Goal: Task Accomplishment & Management: Use online tool/utility

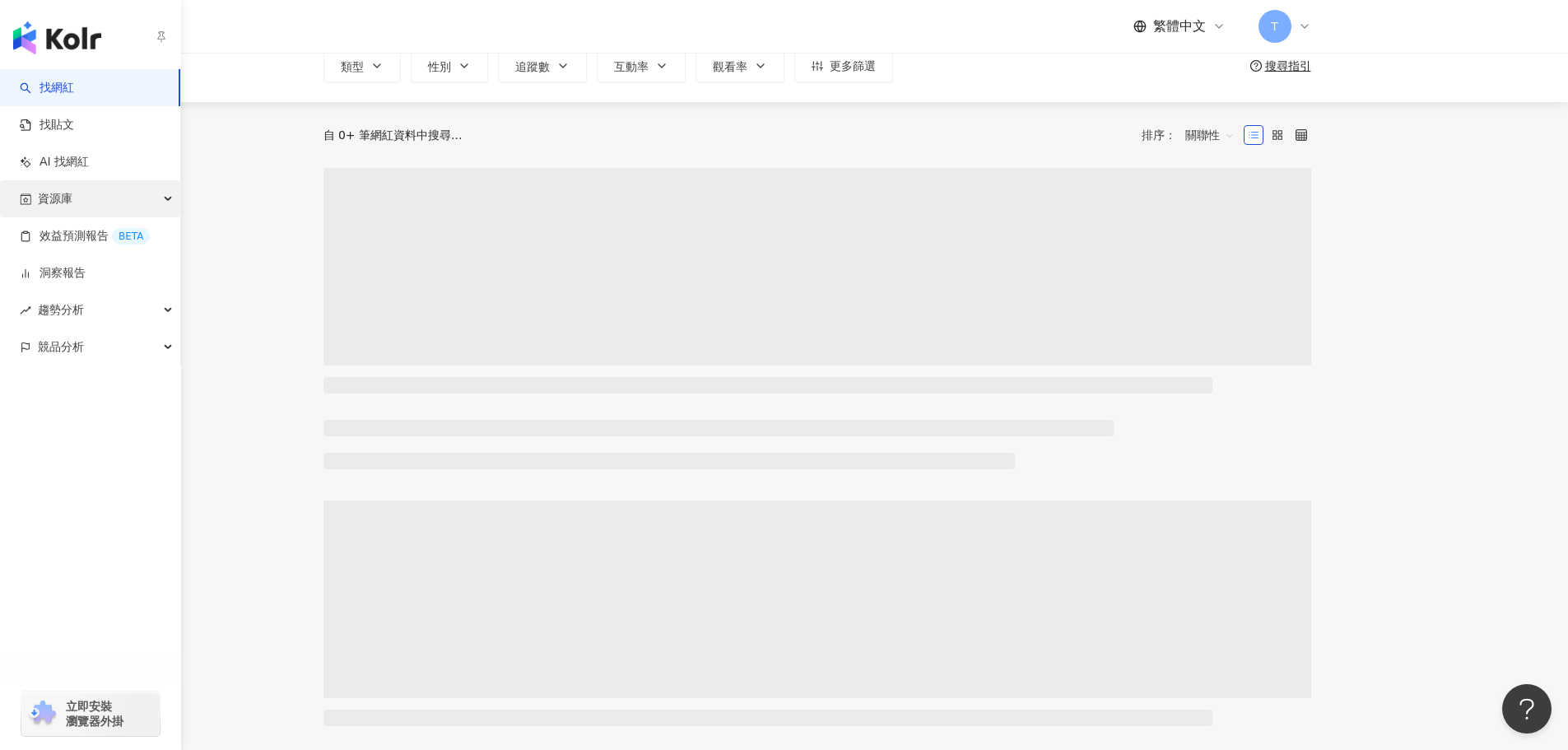
click at [96, 197] on div "資源庫" at bounding box center [90, 199] width 180 height 37
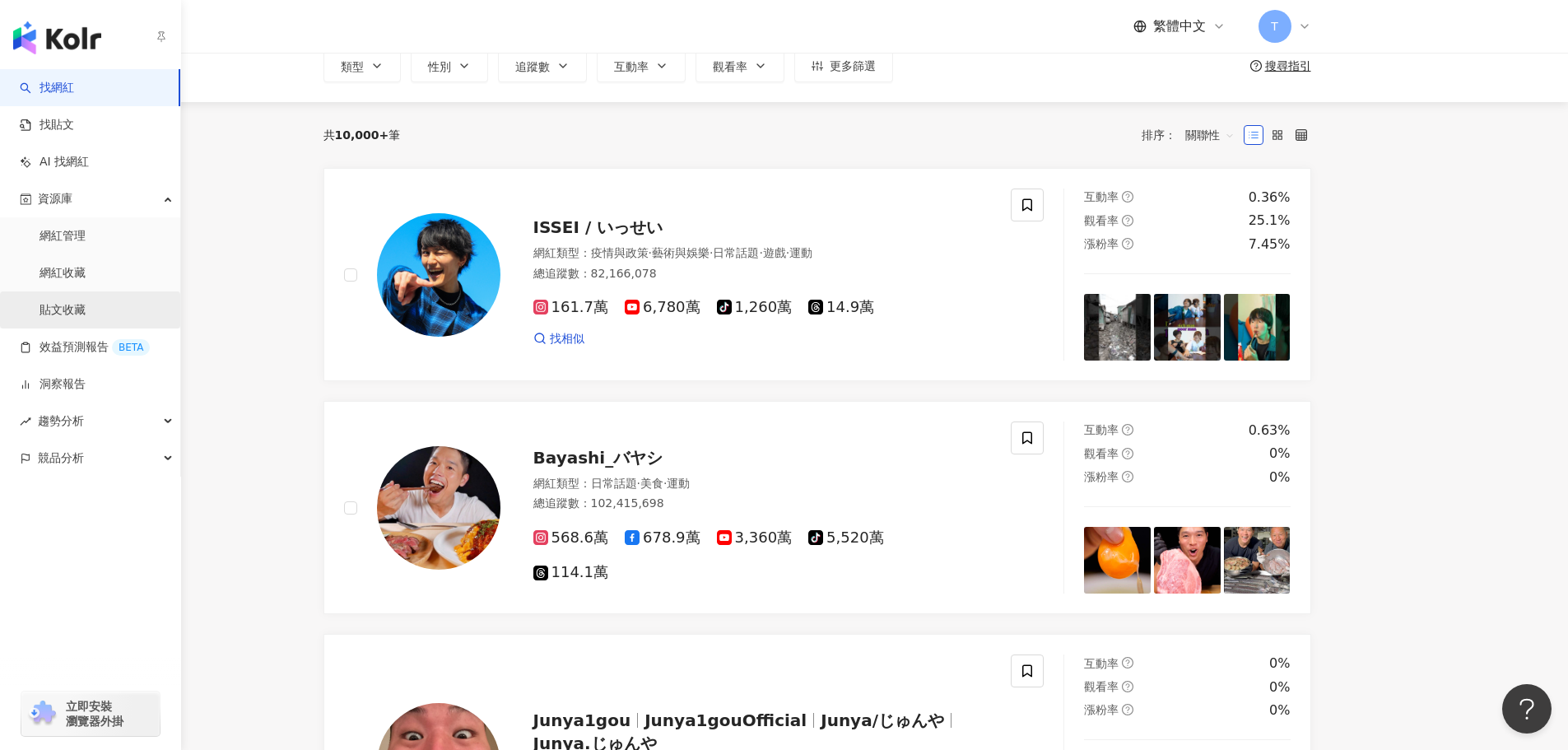
click at [74, 310] on link "貼文收藏" at bounding box center [63, 310] width 47 height 16
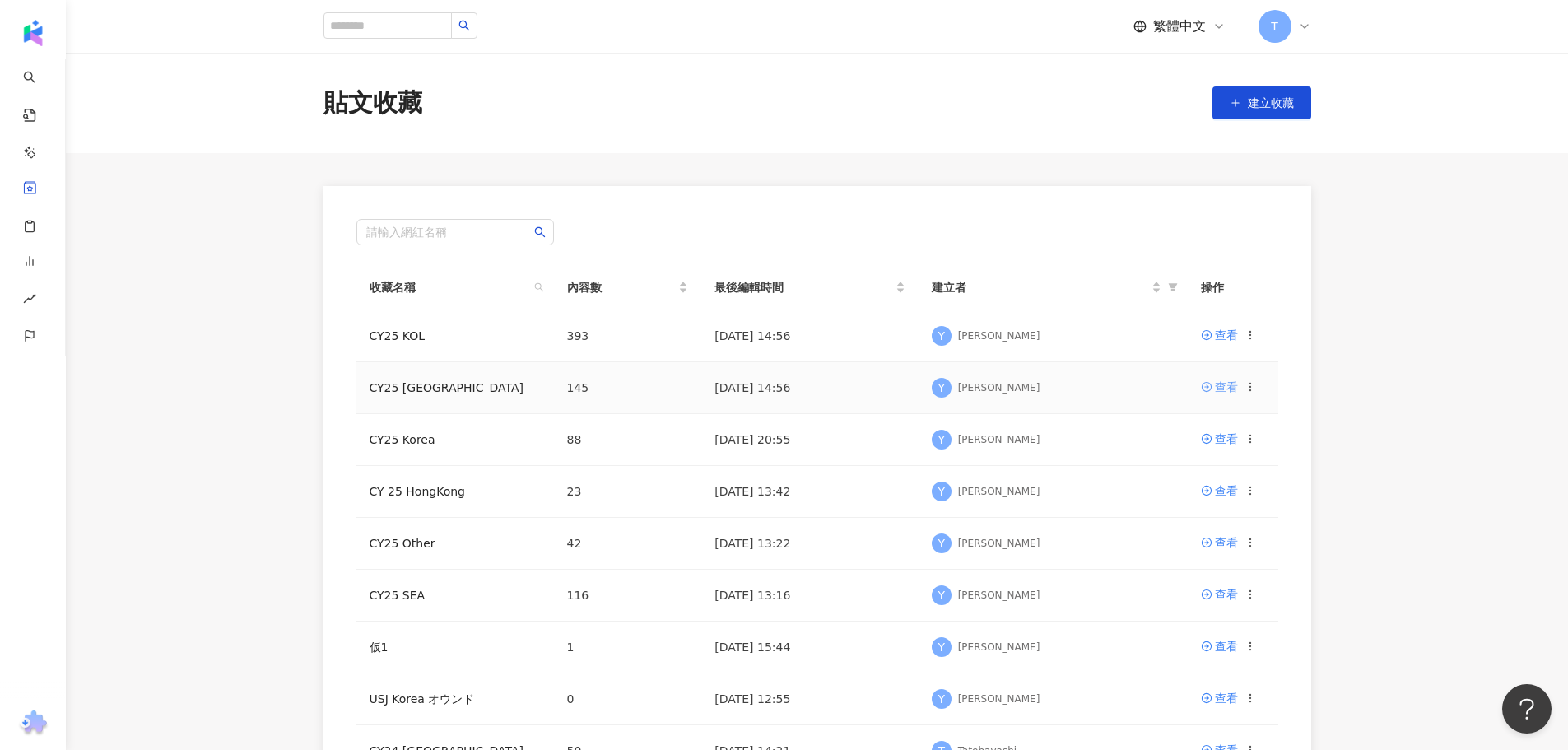
click at [1231, 383] on div "查看" at bounding box center [1227, 387] width 23 height 18
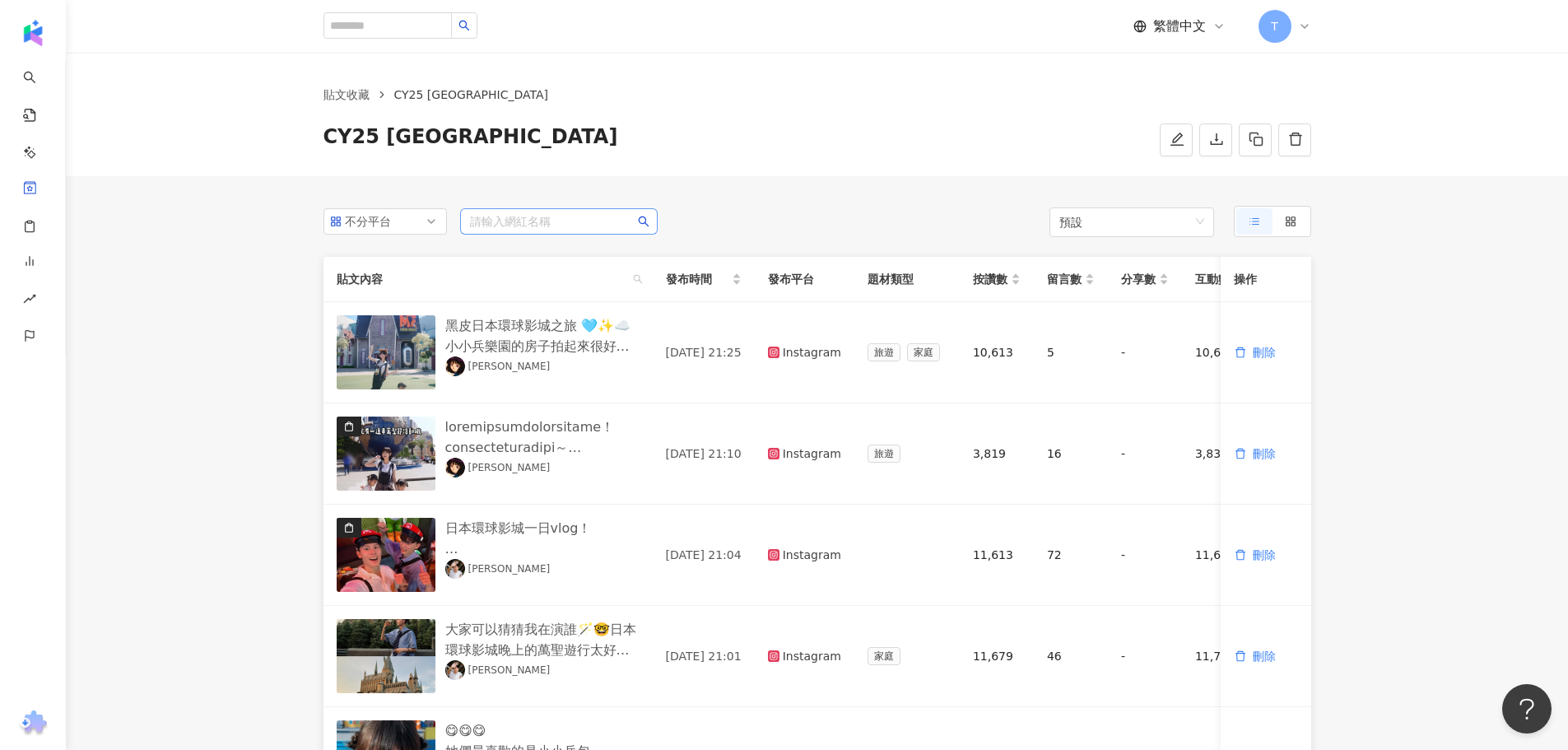
click at [526, 221] on input "search" at bounding box center [559, 221] width 177 height 24
type input "*"
type input "***"
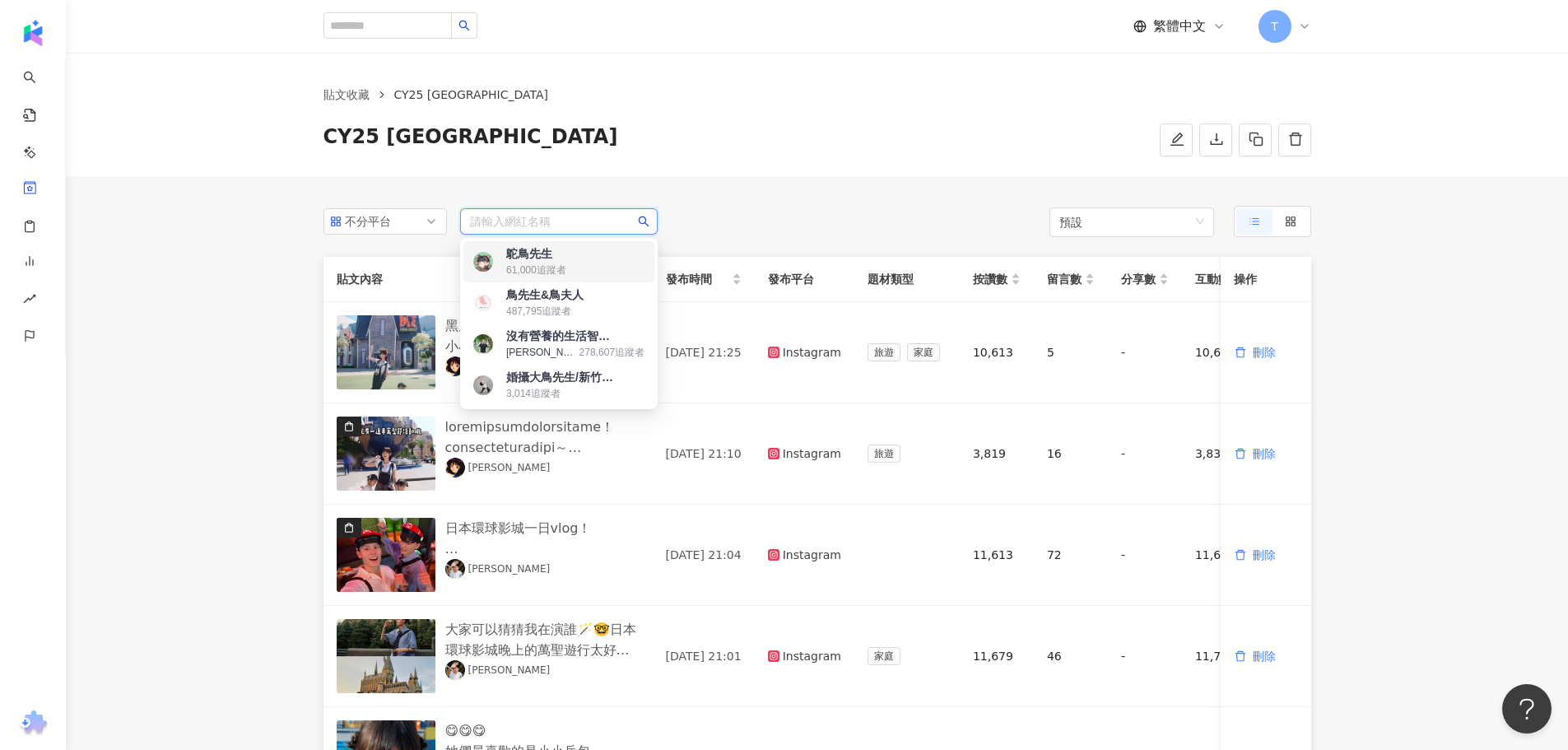
click at [528, 217] on input "search" at bounding box center [559, 221] width 177 height 24
click at [581, 294] on div "鳥先生&鳥夫人" at bounding box center [545, 294] width 78 height 16
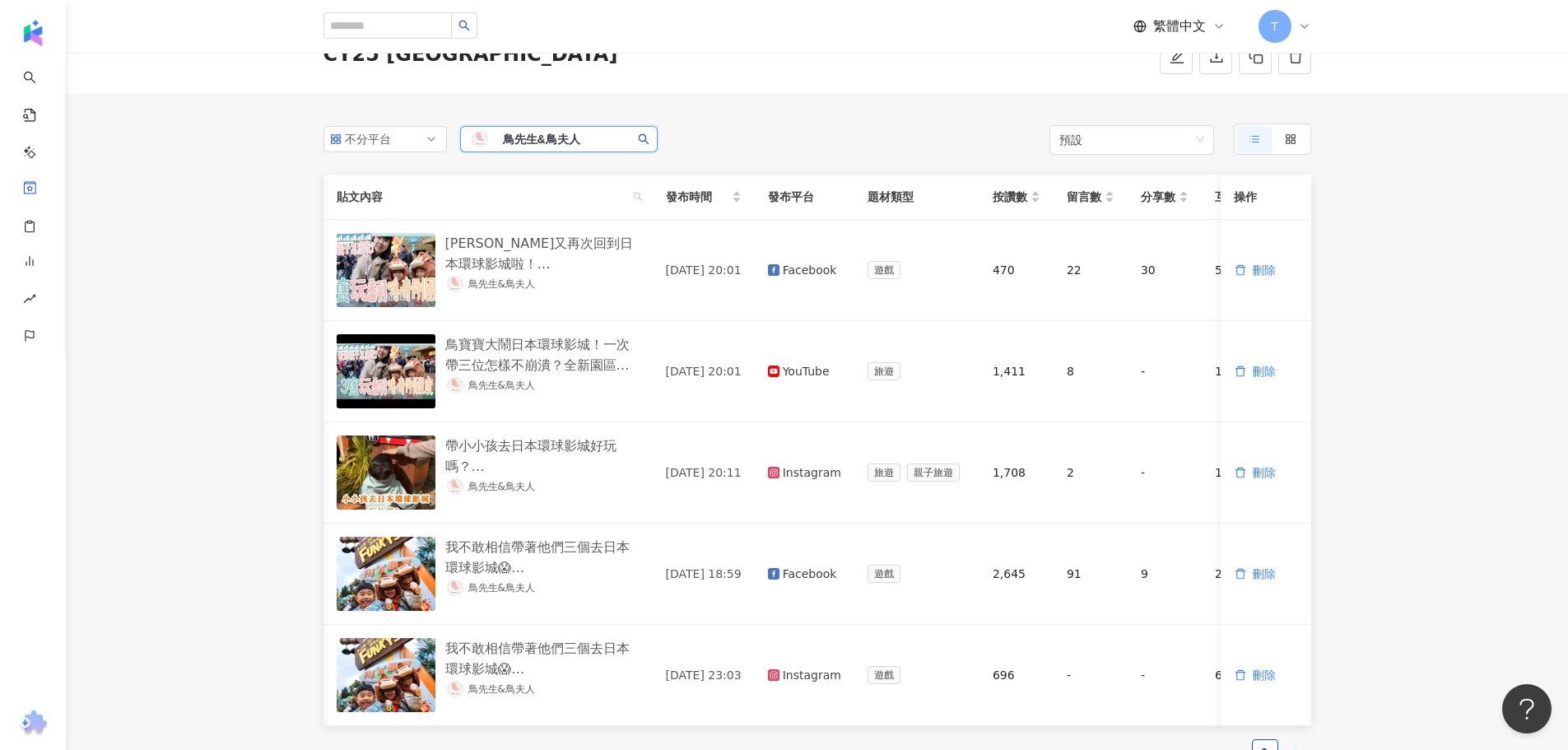
scroll to position [0, 134]
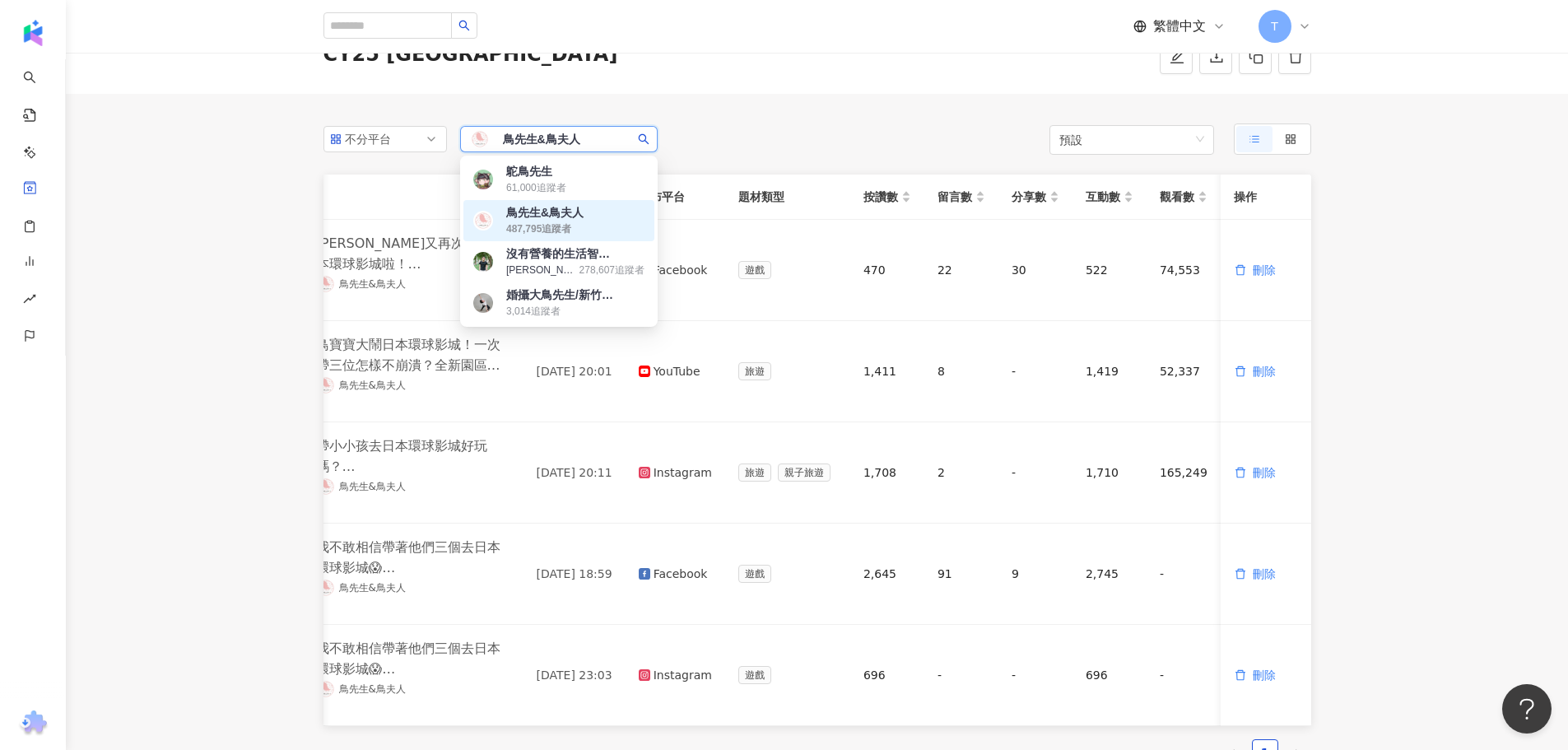
drag, startPoint x: 592, startPoint y: 137, endPoint x: 447, endPoint y: 131, distance: 145.1
click at [447, 131] on div "不分平台 鳥先生&[PERSON_NAME]夫人 487,795 追蹤者" at bounding box center [491, 139] width 335 height 31
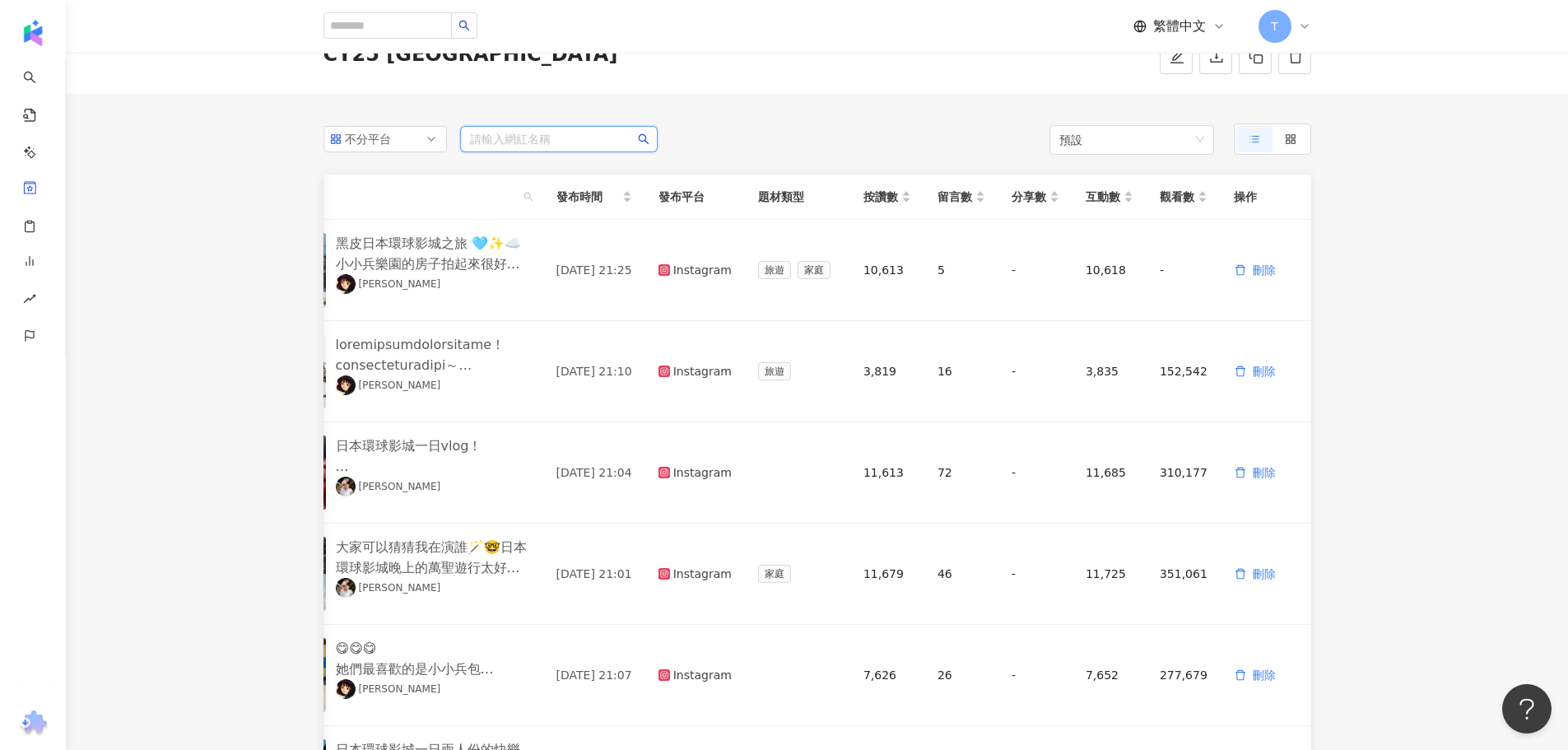
scroll to position [0, 114]
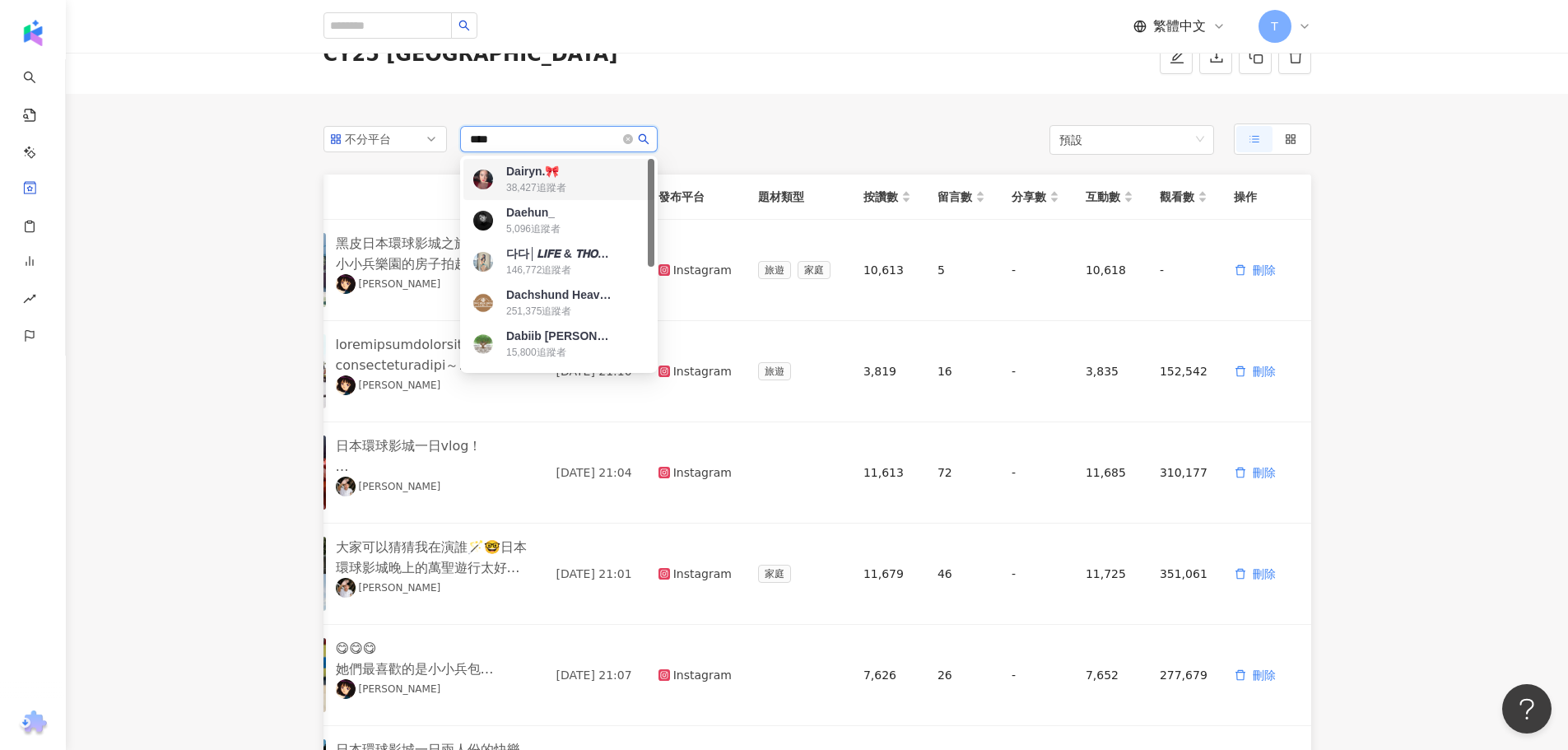
type input "*****"
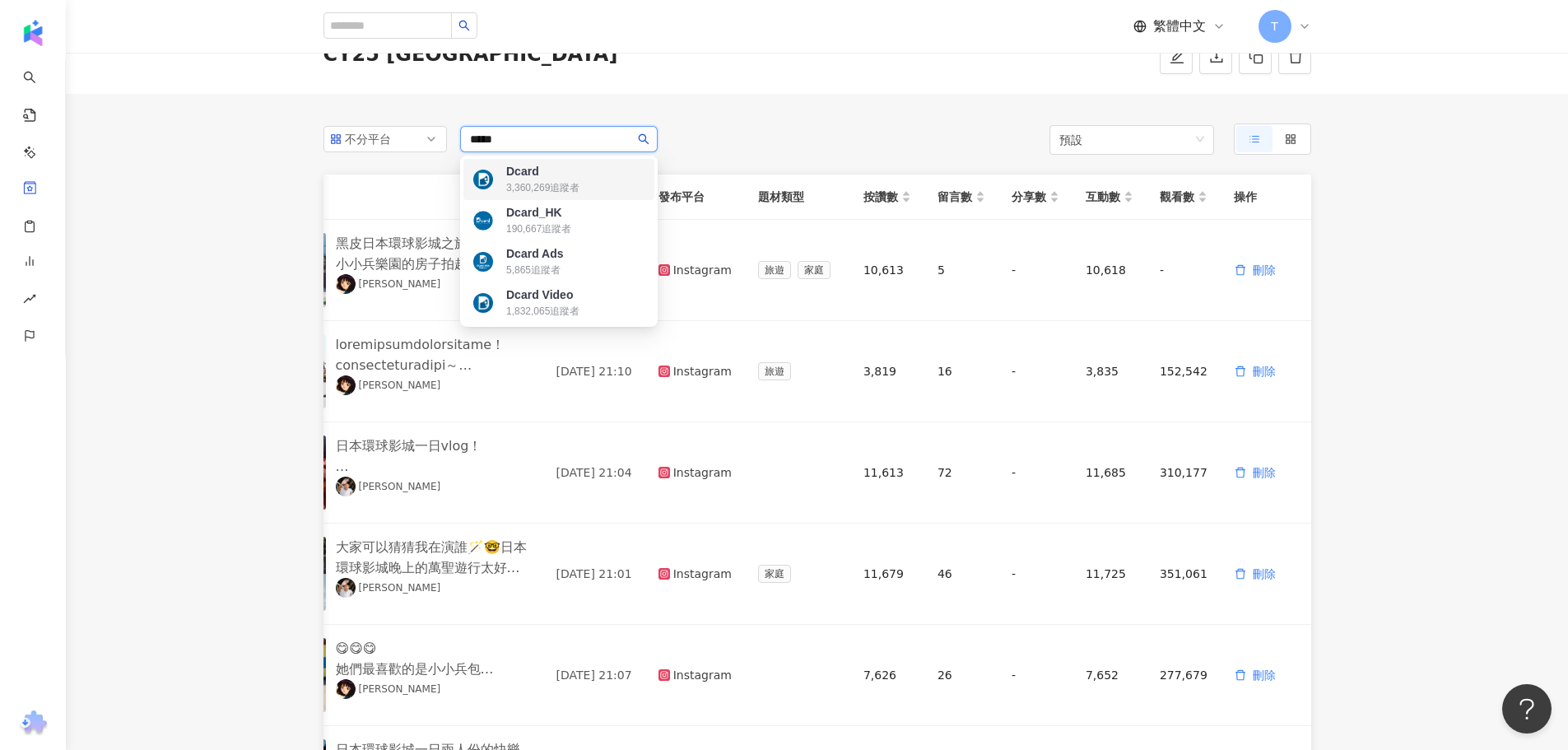
click at [591, 188] on div "3,360,269 追蹤者" at bounding box center [560, 187] width 107 height 16
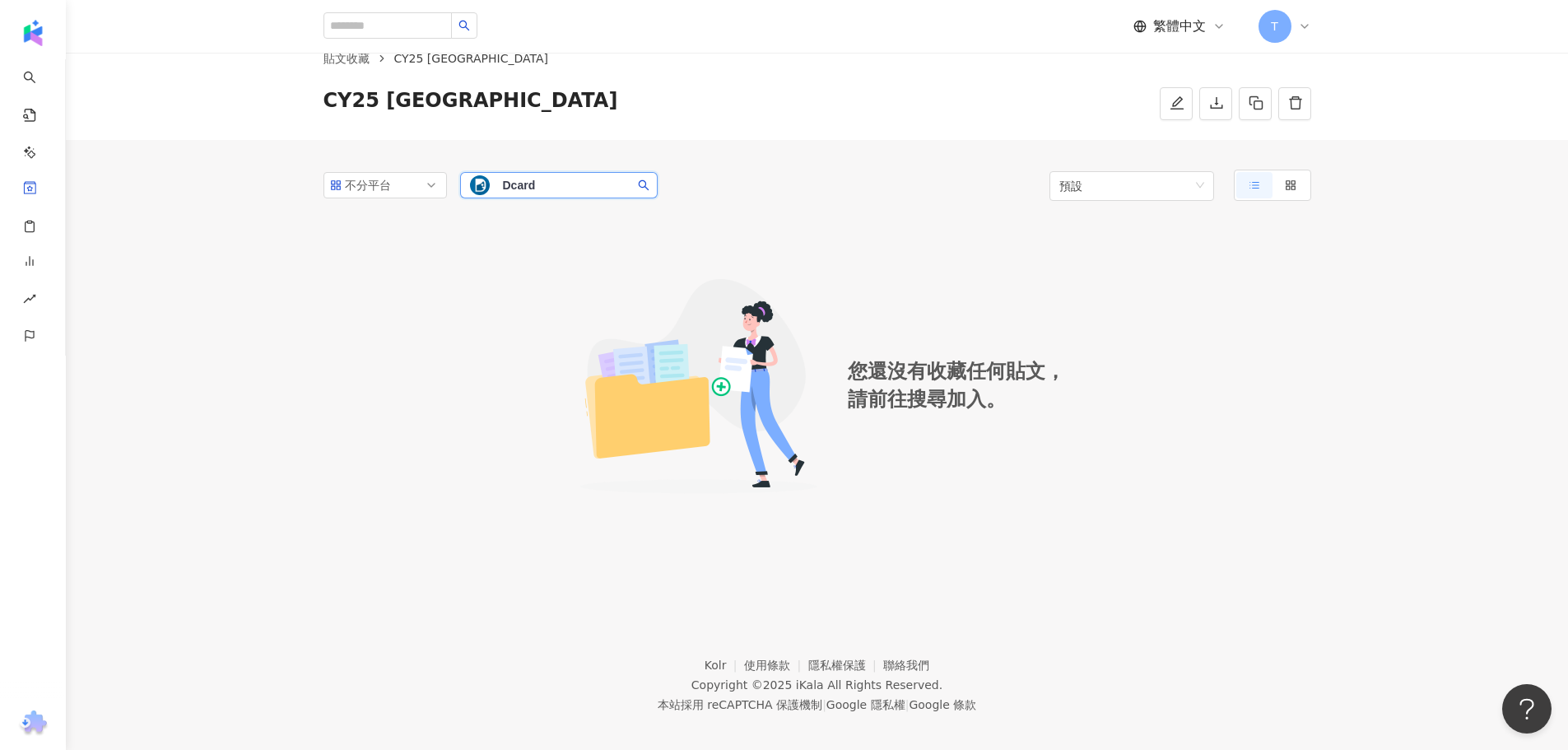
scroll to position [0, 0]
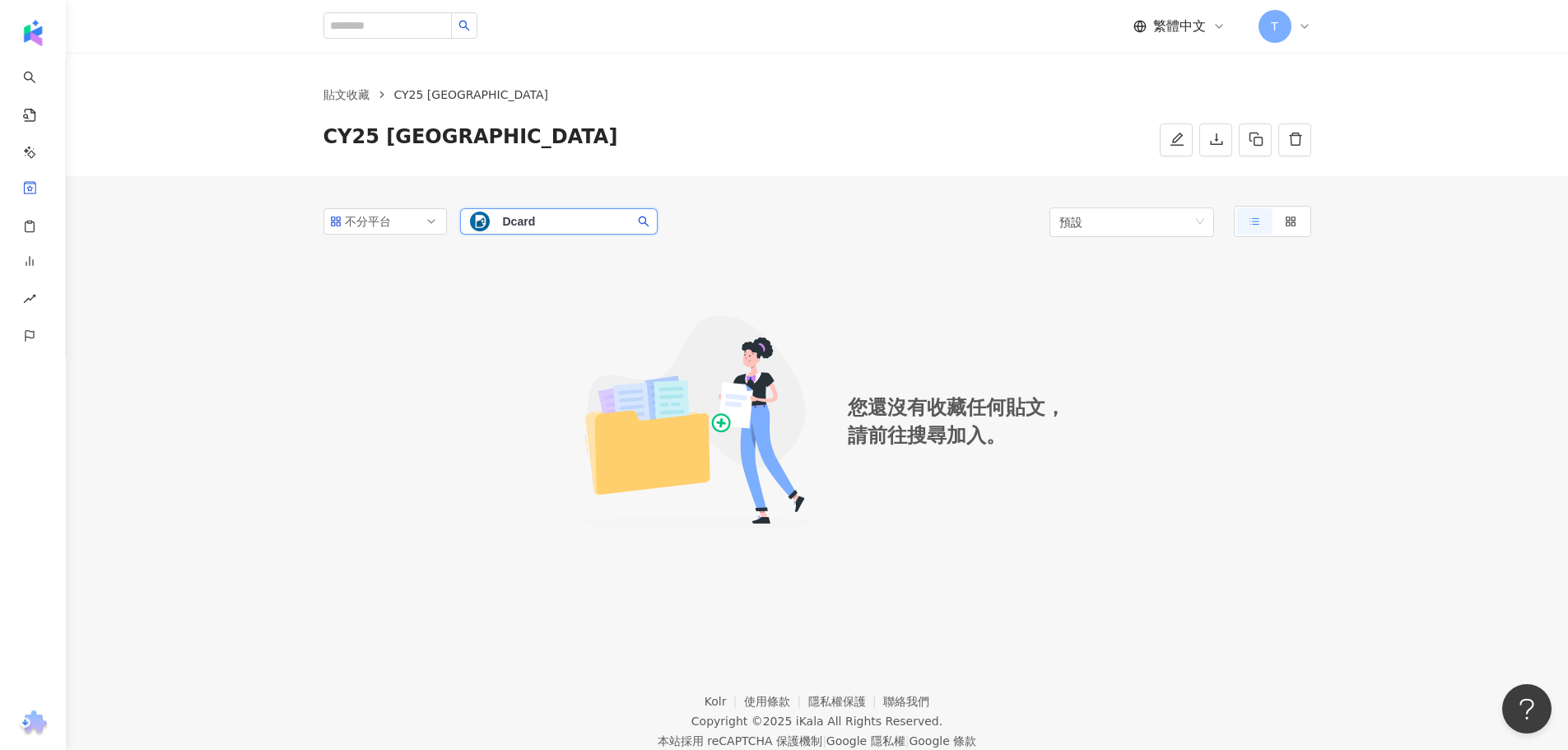
click at [436, 305] on div "您還沒有收藏任何貼文， 請前往搜尋加入。" at bounding box center [817, 422] width 988 height 331
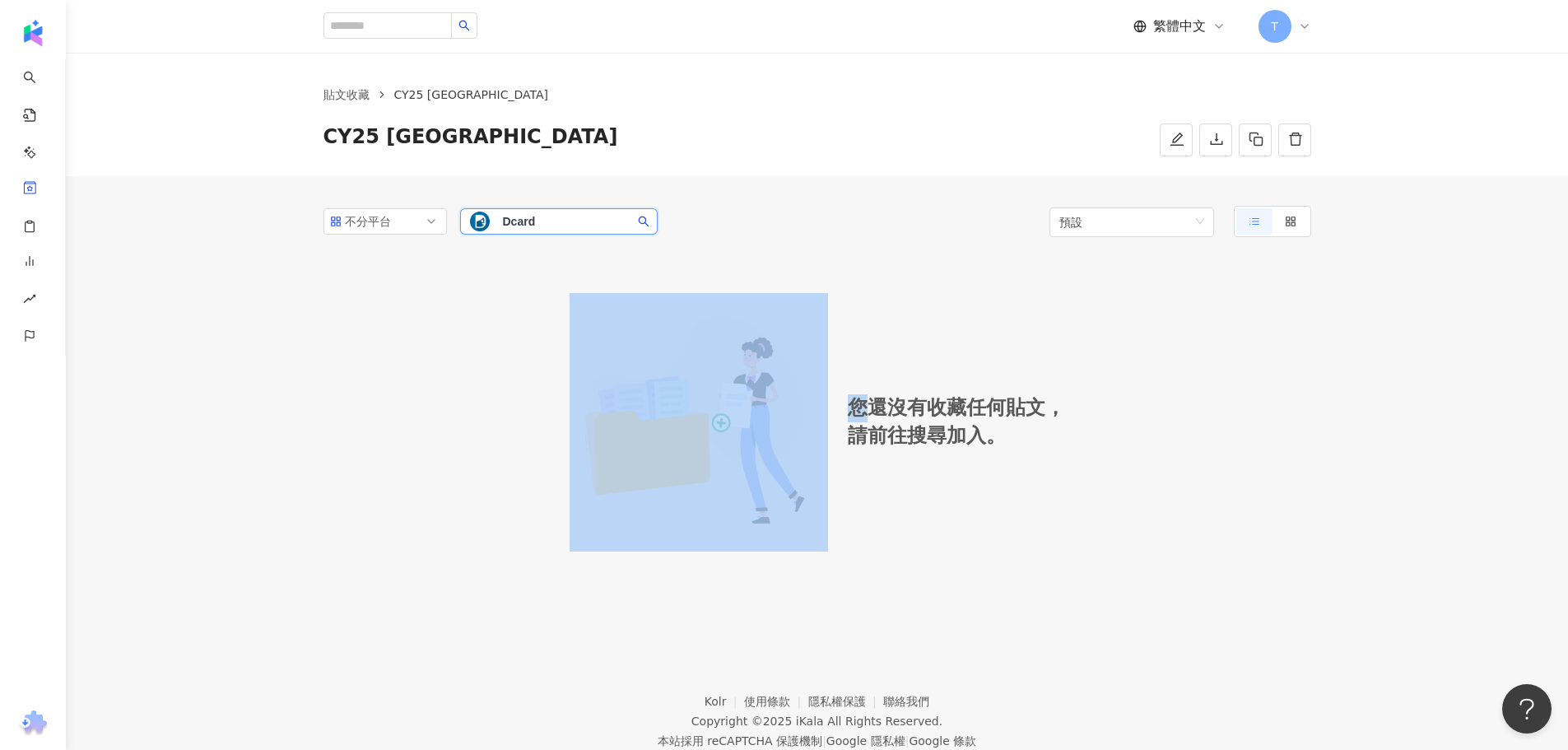
click at [436, 305] on div "您還沒有收藏任何貼文， 請前往搜尋加入。" at bounding box center [817, 422] width 988 height 331
click at [555, 215] on span "Dcard" at bounding box center [557, 221] width 107 height 16
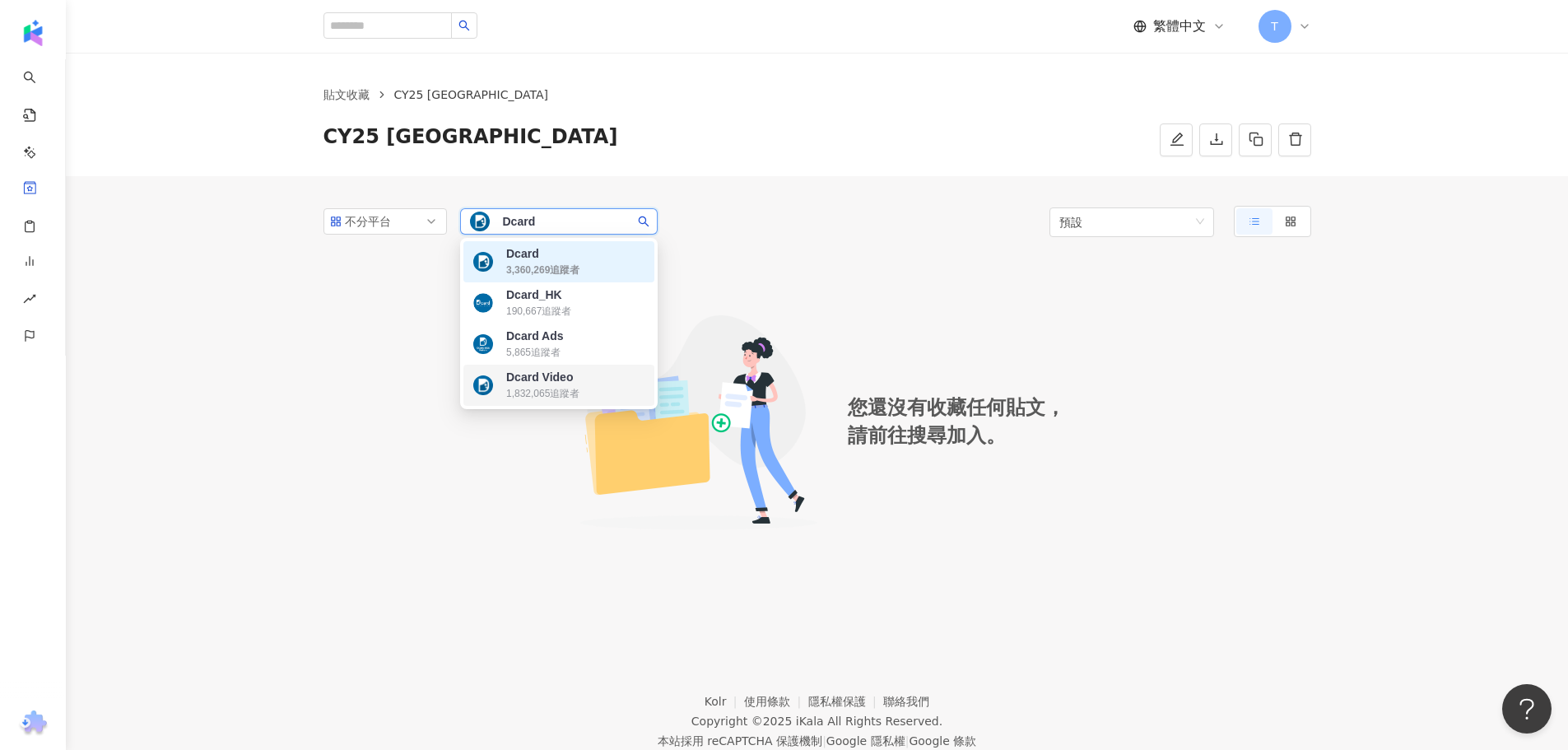
click at [536, 394] on div "1,832,065 追蹤者" at bounding box center [543, 394] width 74 height 14
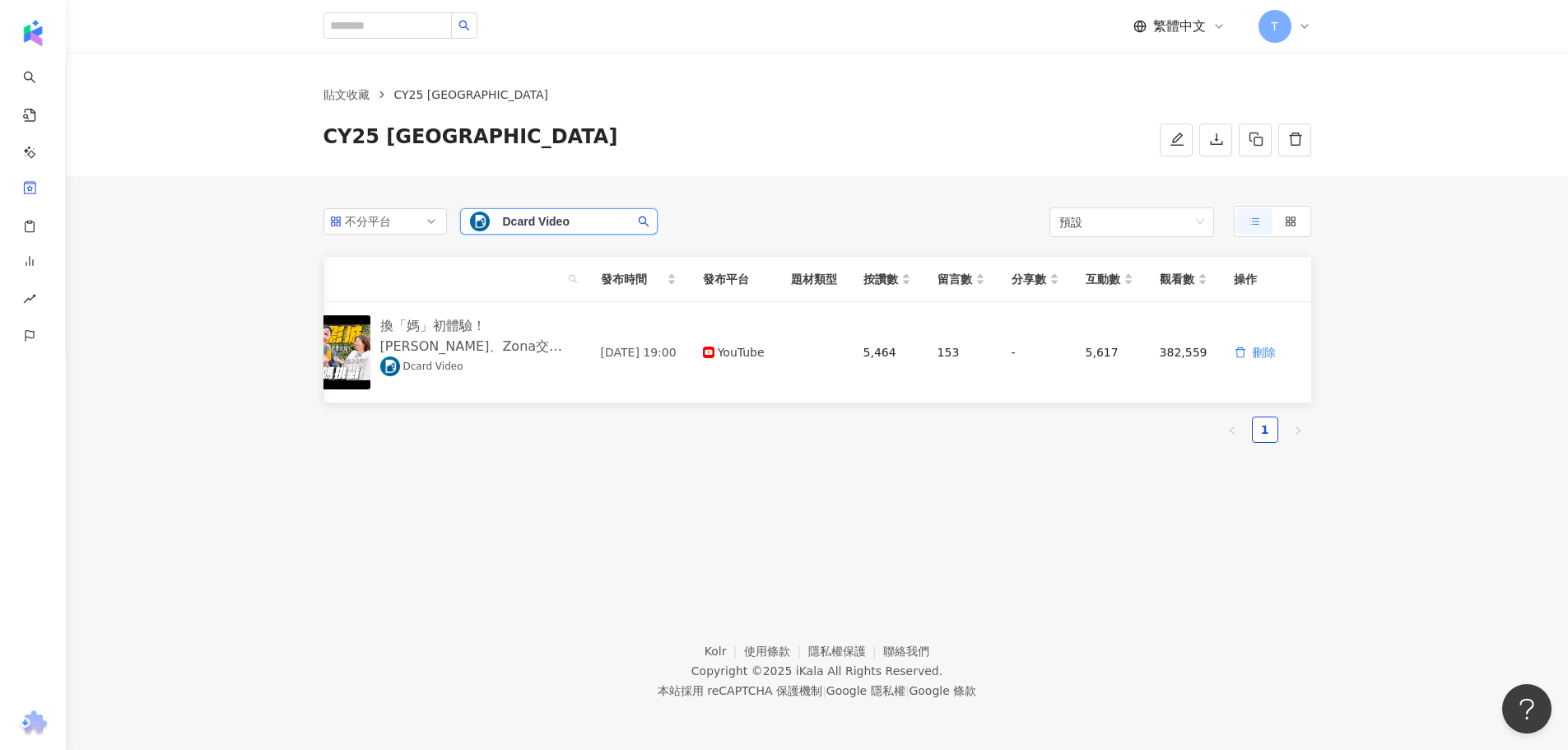
scroll to position [0, 74]
click at [586, 223] on span "Dcard Video" at bounding box center [557, 221] width 107 height 16
drag, startPoint x: 584, startPoint y: 223, endPoint x: 455, endPoint y: 212, distance: 129.5
click at [455, 212] on div "不分平台 84717f00-0cbd-439a-ac65-a8de8f41210c Dcard Video 1,832,065 追蹤者" at bounding box center [491, 221] width 335 height 31
click at [580, 217] on span "Dcard Video" at bounding box center [557, 221] width 107 height 16
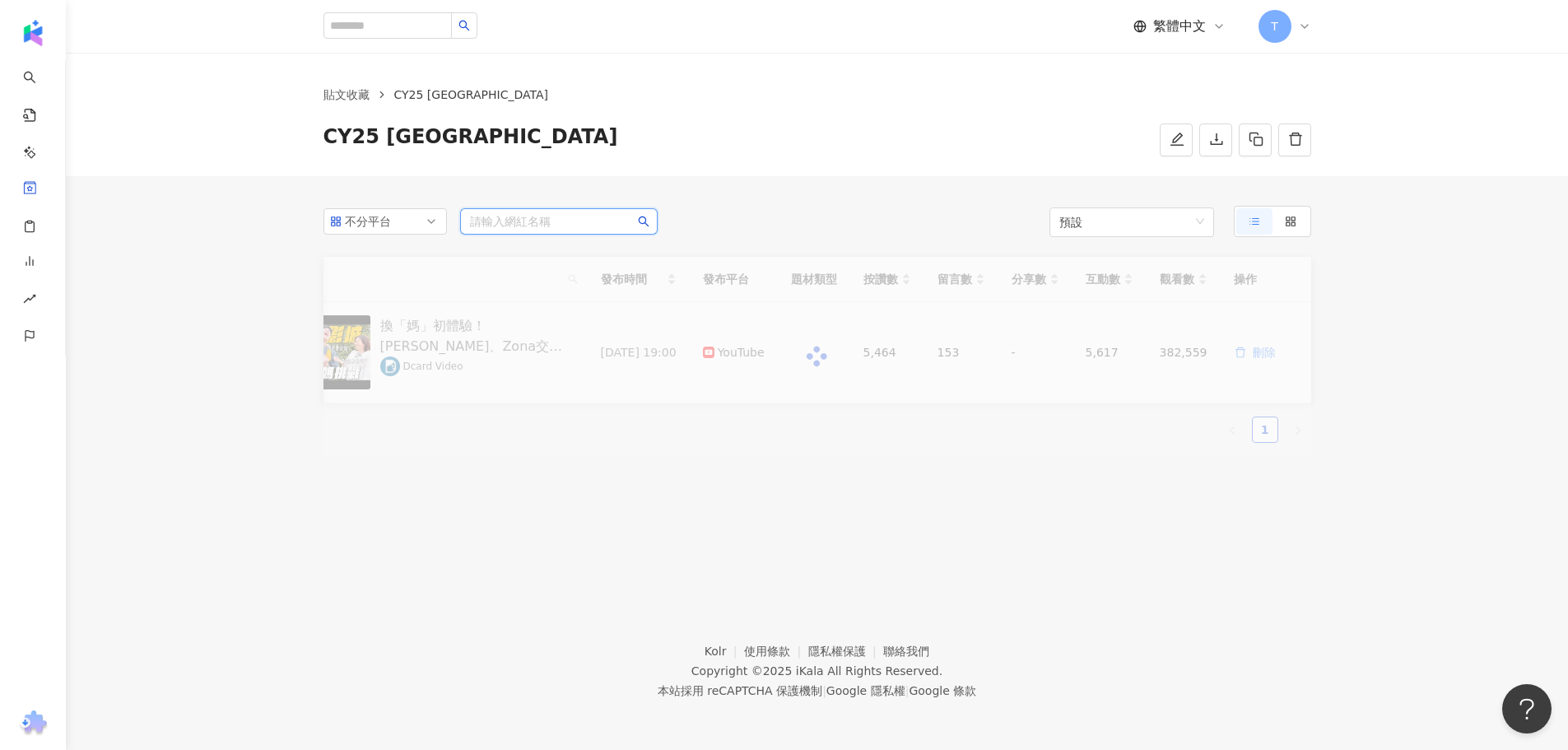
click at [551, 231] on input "search" at bounding box center [559, 221] width 177 height 24
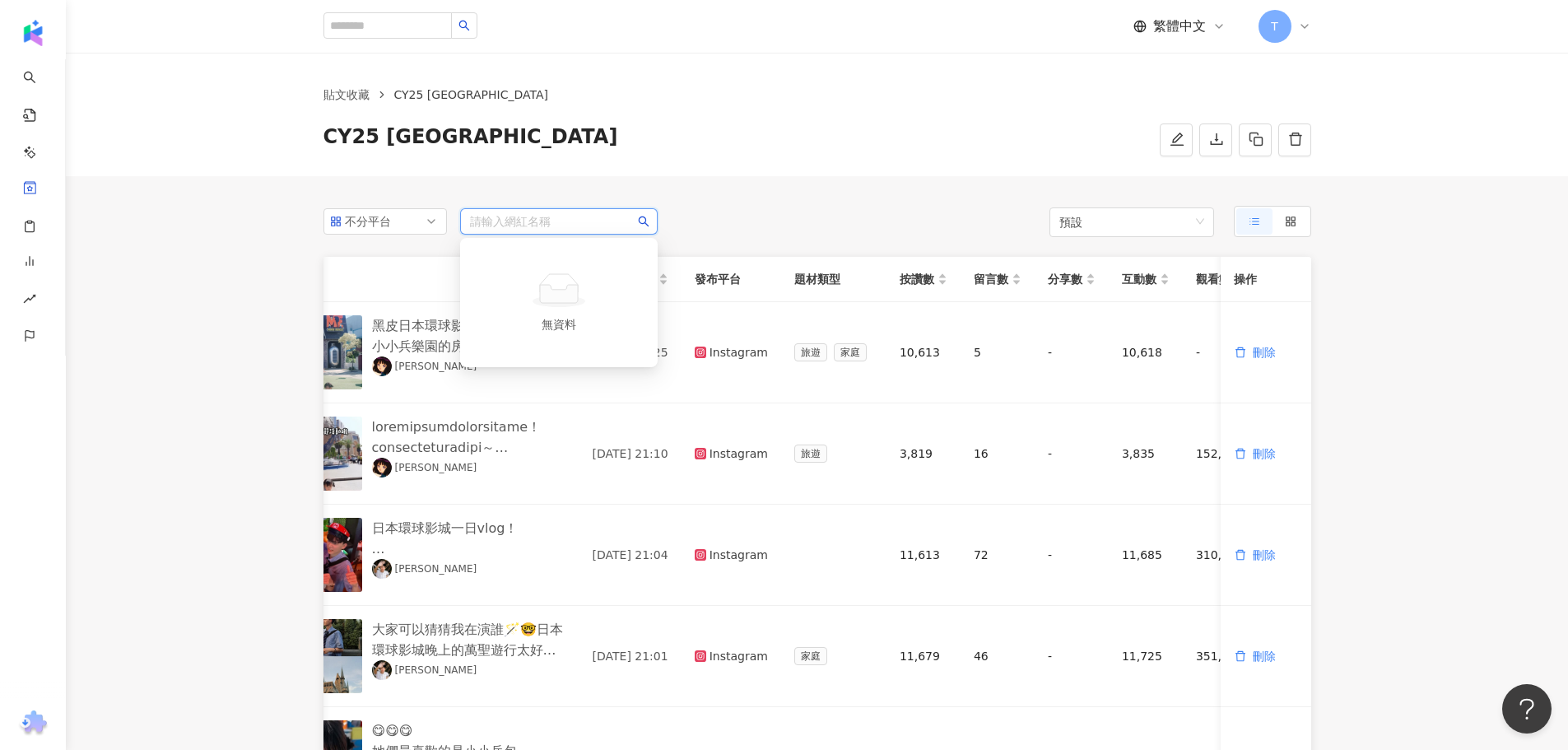
click at [531, 222] on input "search" at bounding box center [559, 221] width 177 height 24
type input "*"
type input "****"
click at [549, 221] on span at bounding box center [559, 221] width 177 height 24
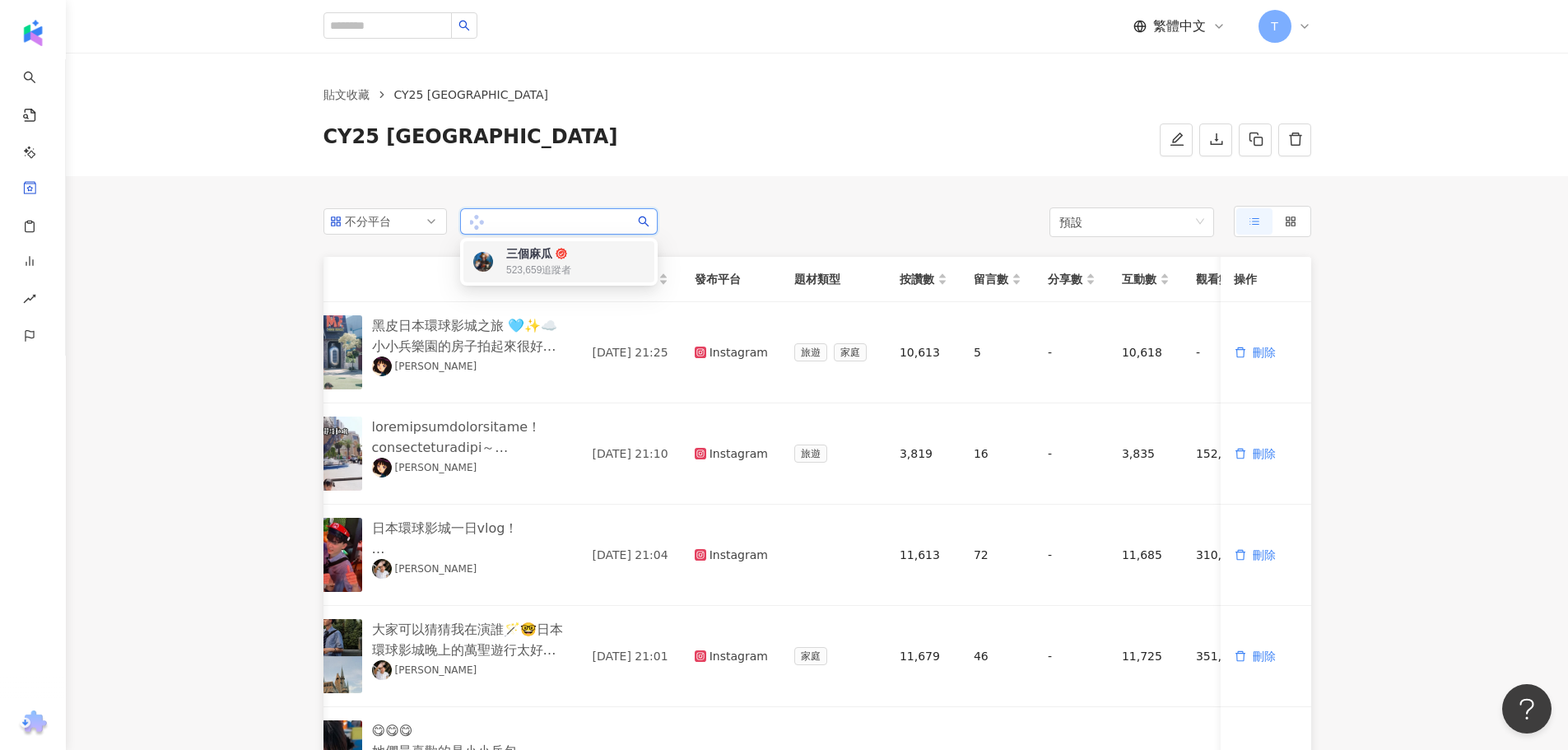
click at [521, 279] on div "三個麻瓜 523,659 追蹤者" at bounding box center [559, 262] width 191 height 41
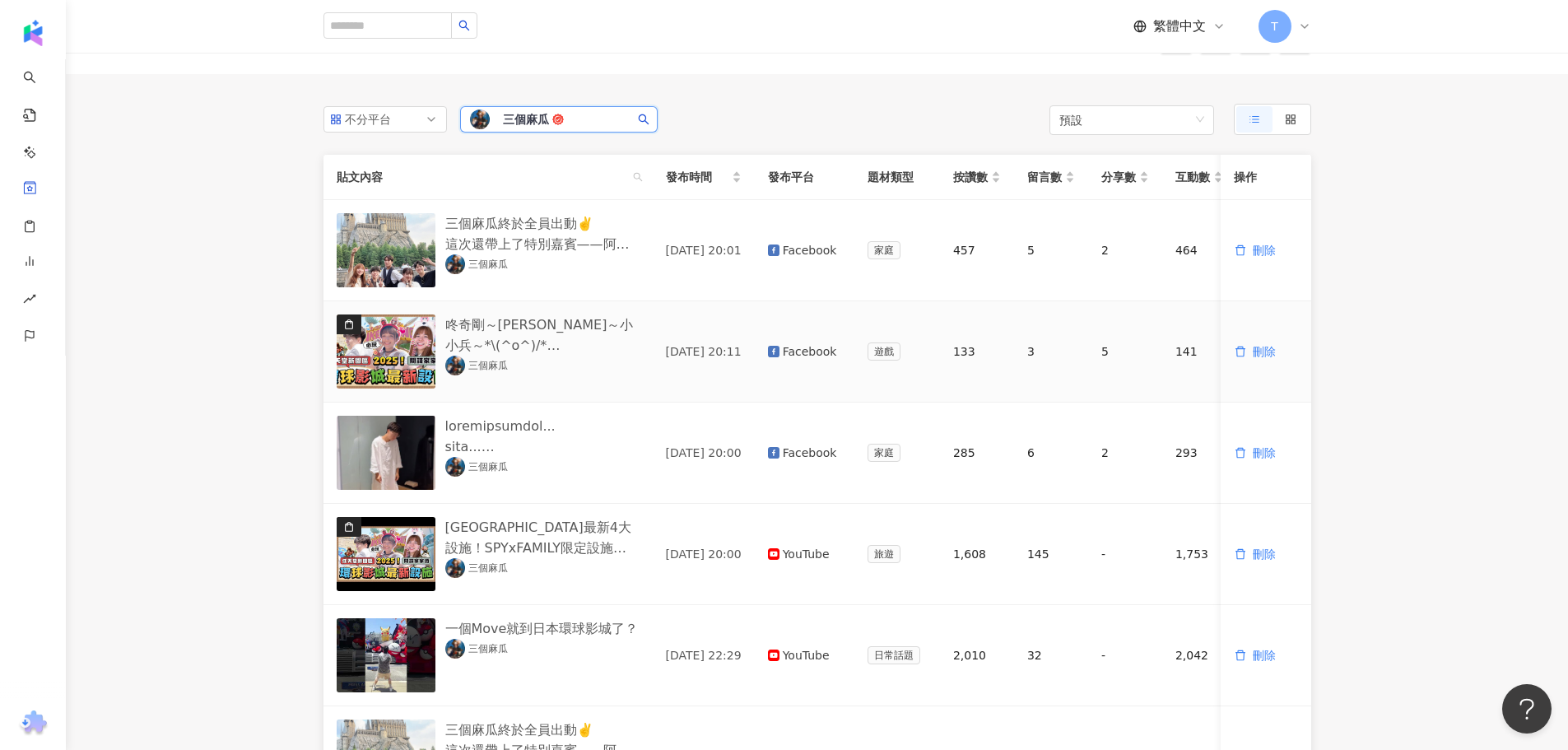
scroll to position [0, 0]
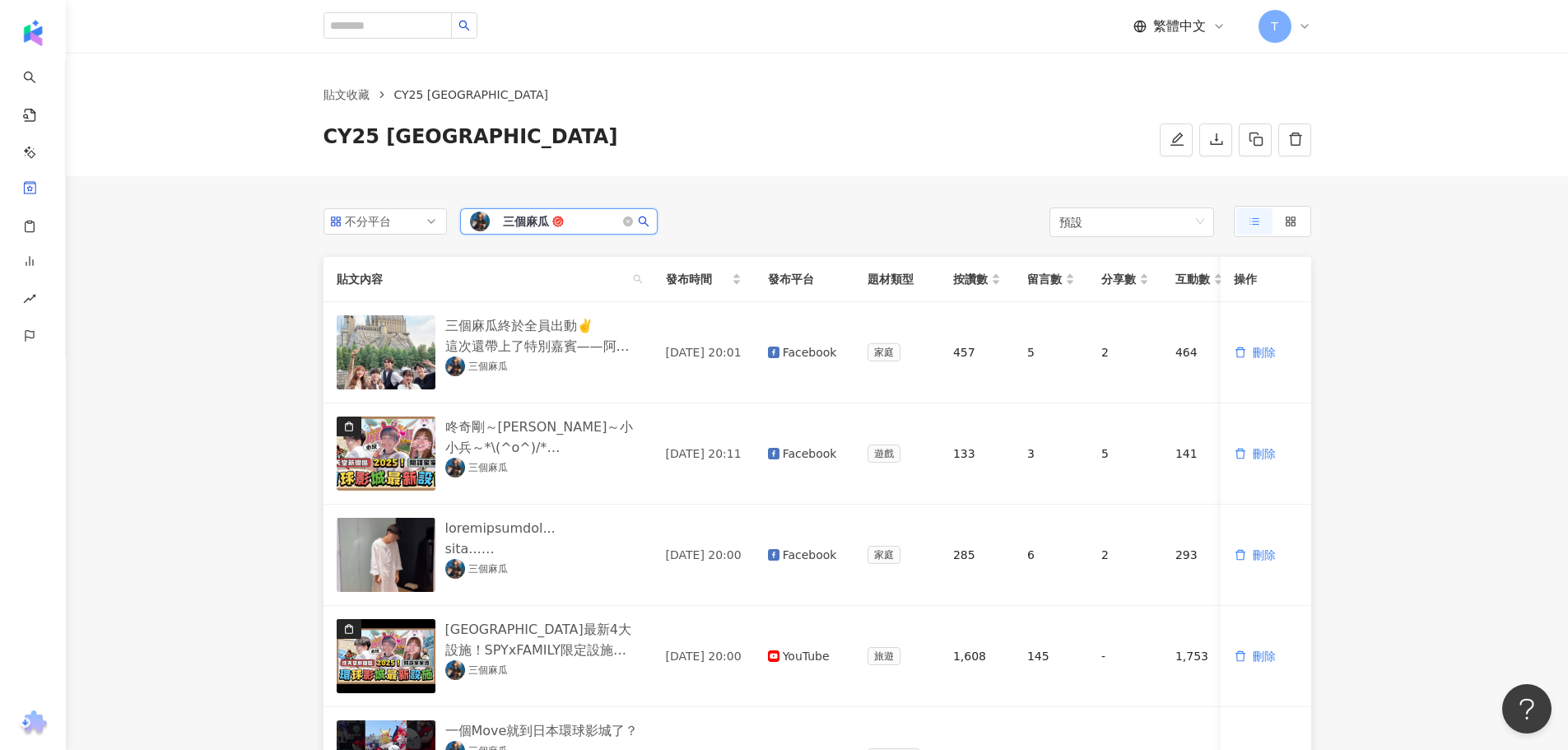
click at [570, 215] on span "三個麻瓜" at bounding box center [557, 221] width 107 height 16
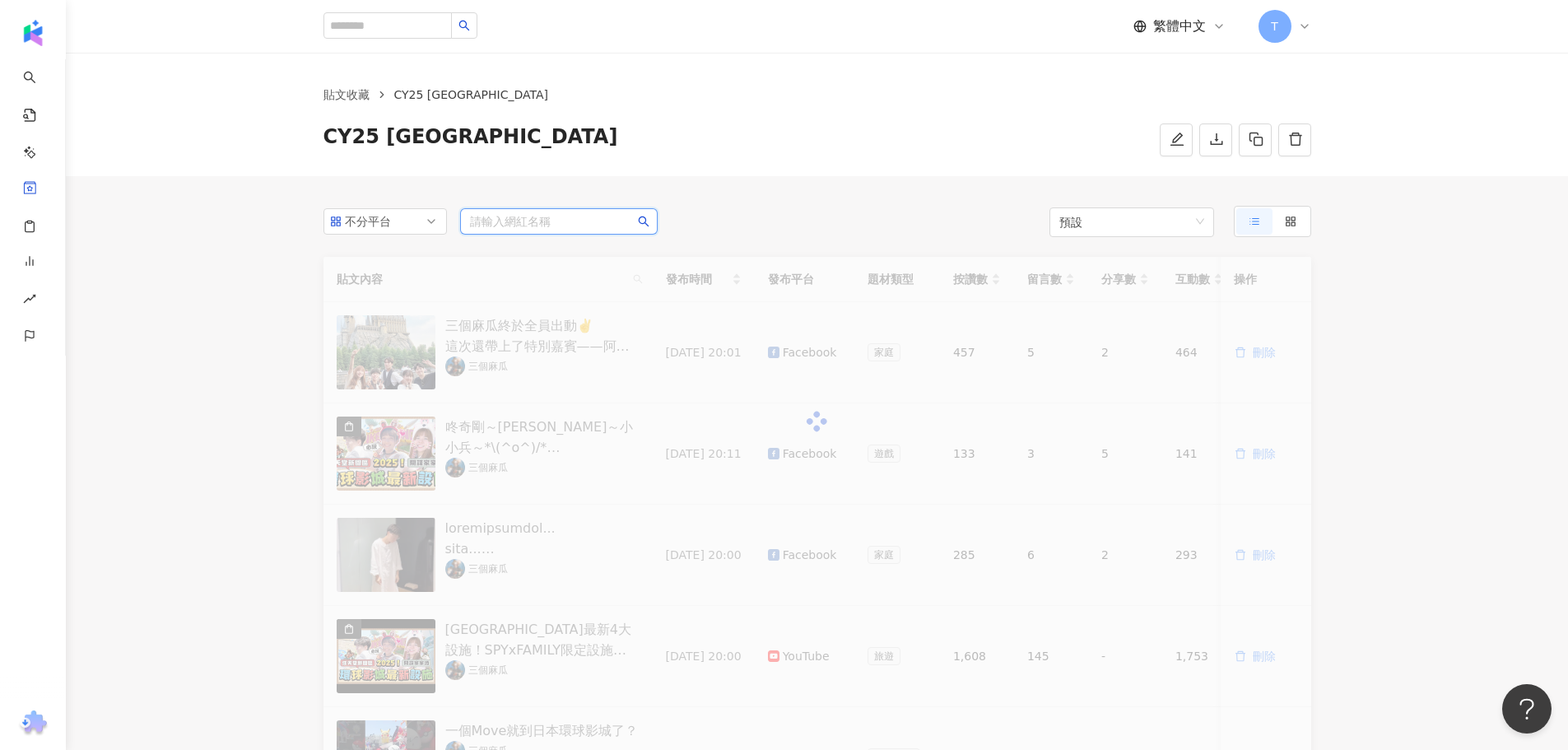
click at [536, 226] on input "search" at bounding box center [559, 221] width 177 height 24
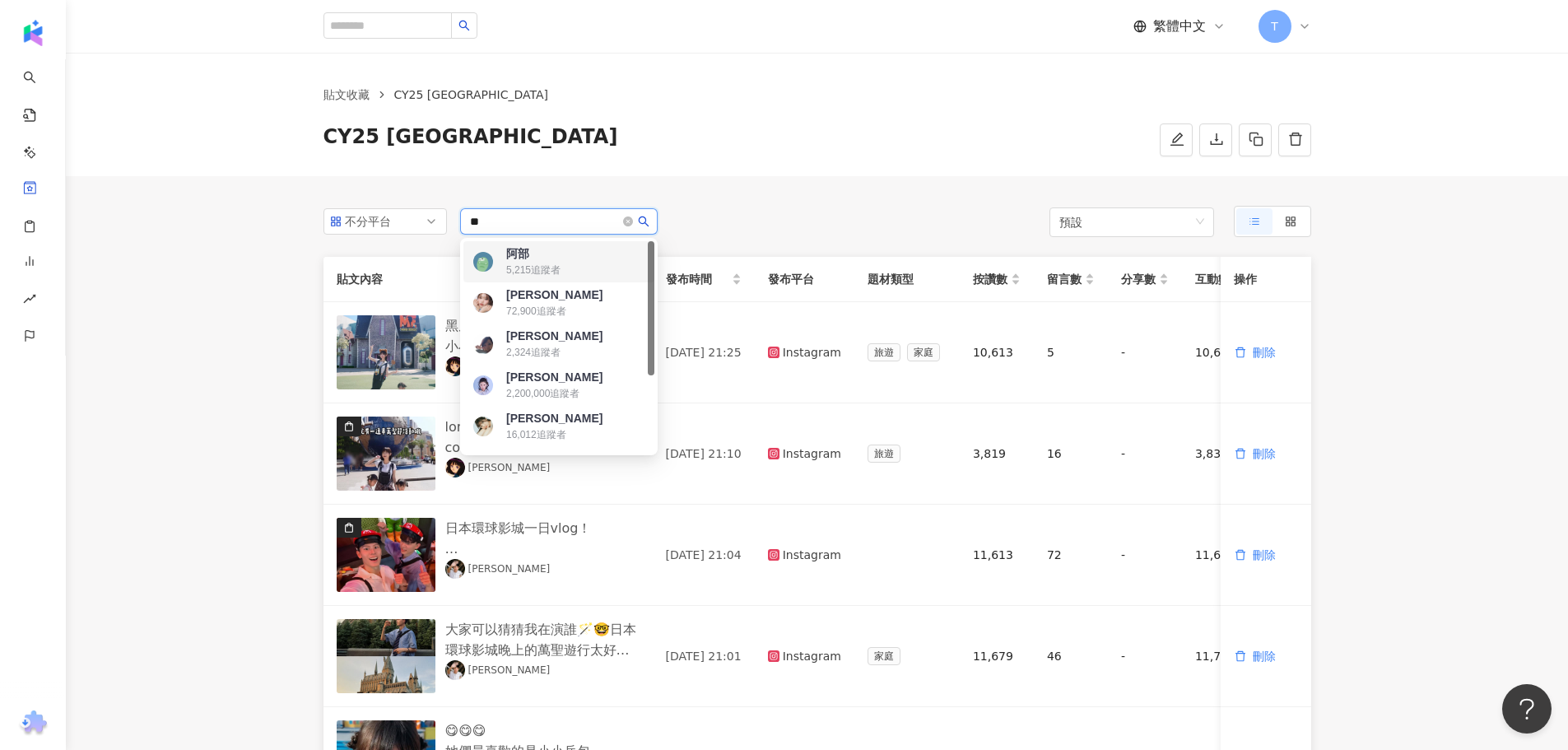
click at [510, 220] on input "**" at bounding box center [559, 221] width 177 height 24
type input "*"
click at [266, 287] on main "貼文收藏 CY25 [GEOGRAPHIC_DATA] CY25 [GEOGRAPHIC_DATA] 不分平台 請輸入網紅名稱 預設 貼文內容 發布時間 發布…" at bounding box center [816, 725] width 1502 height 1345
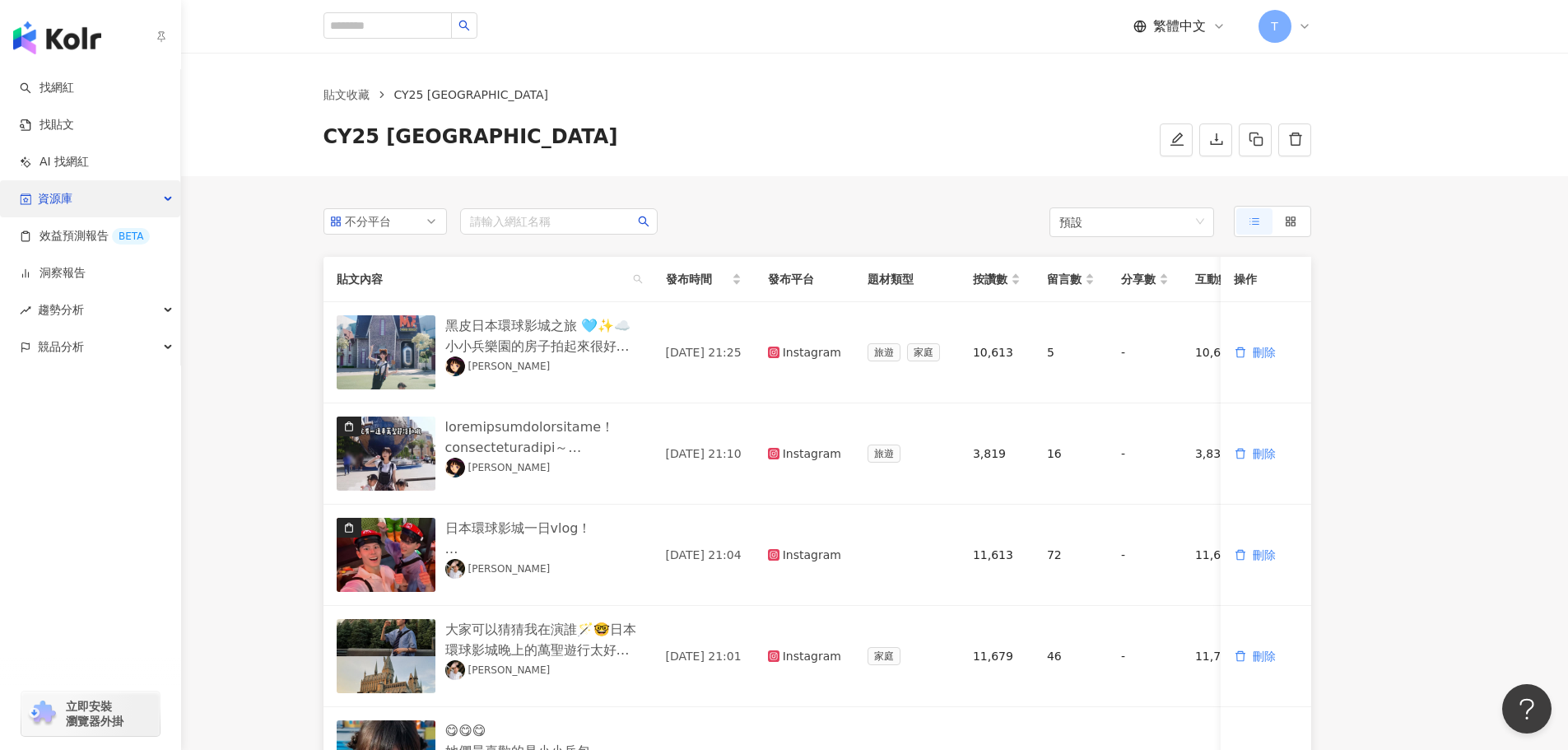
click at [72, 201] on span "資源庫" at bounding box center [55, 199] width 35 height 37
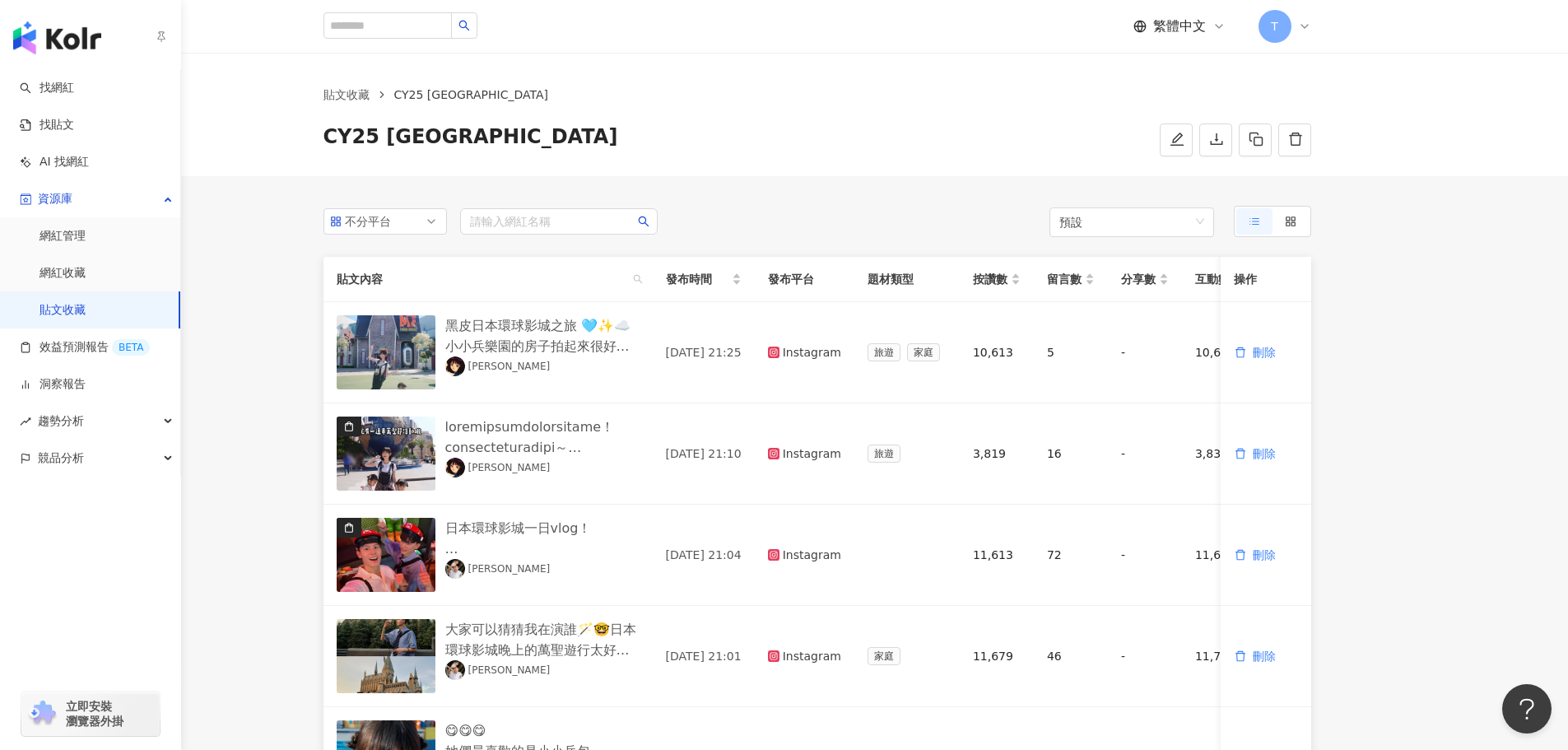
click at [81, 308] on link "貼文收藏" at bounding box center [63, 310] width 47 height 16
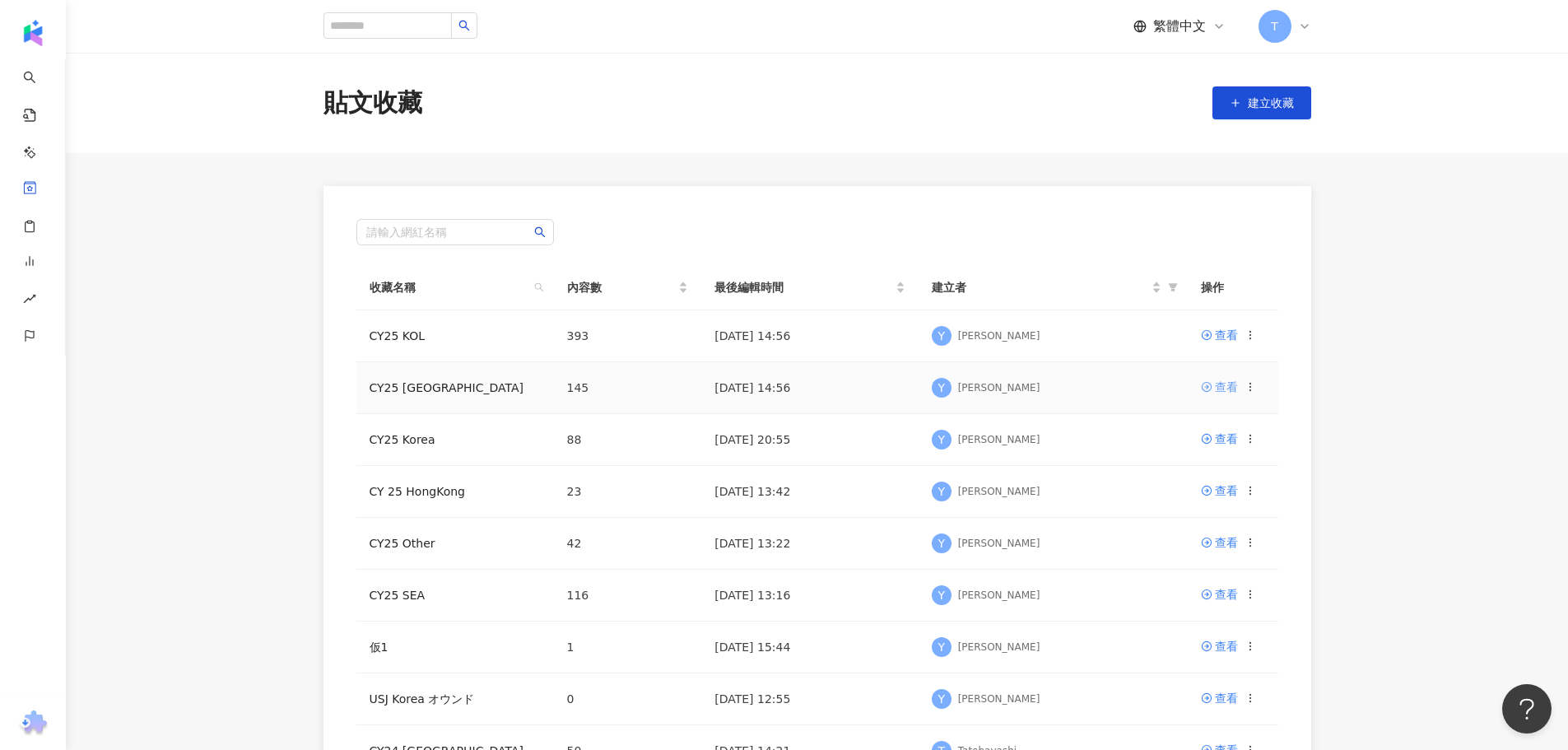
click at [1234, 390] on div "查看" at bounding box center [1227, 387] width 23 height 18
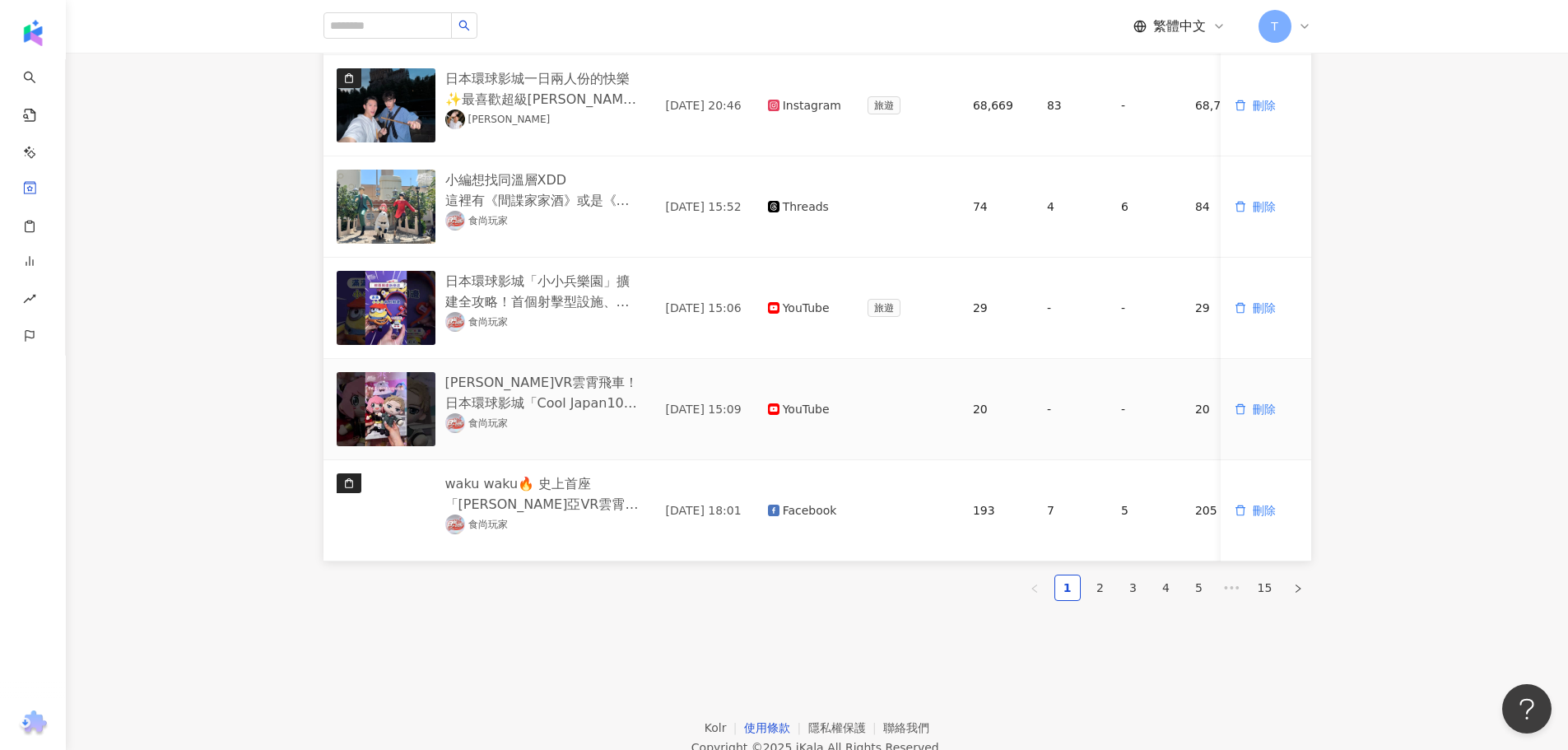
scroll to position [842, 0]
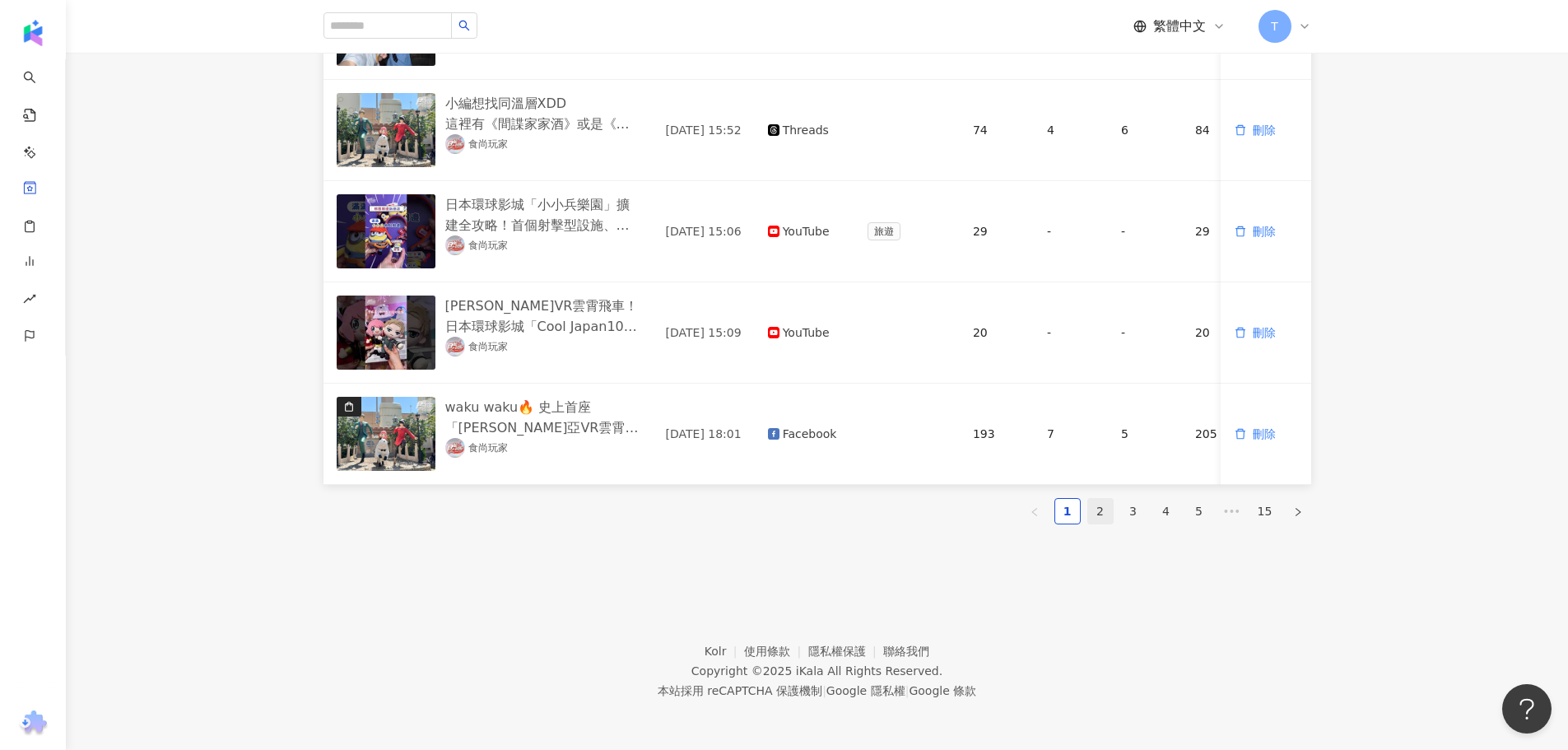
click at [1102, 516] on link "2" at bounding box center [1100, 510] width 24 height 24
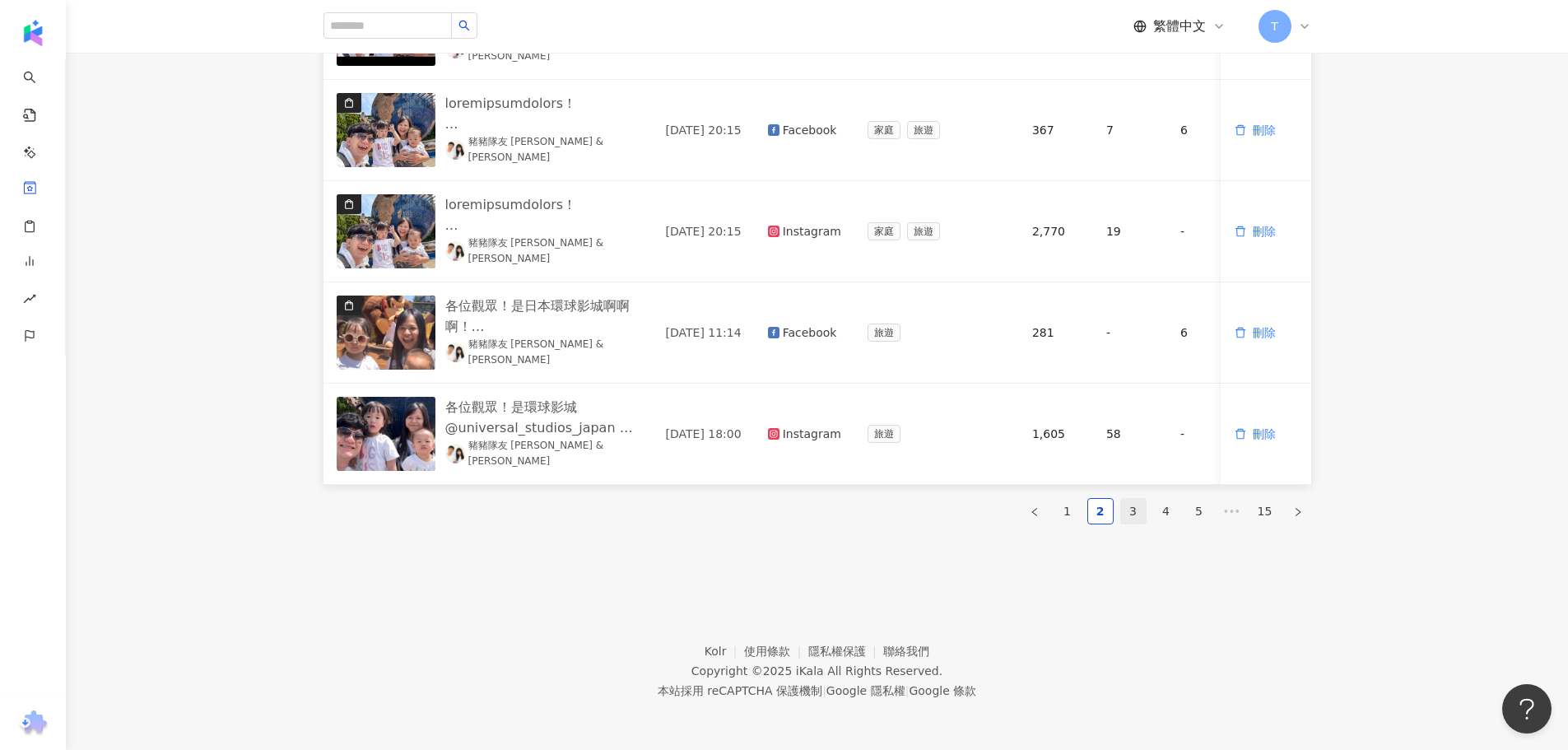
click at [1136, 504] on link "3" at bounding box center [1133, 510] width 24 height 24
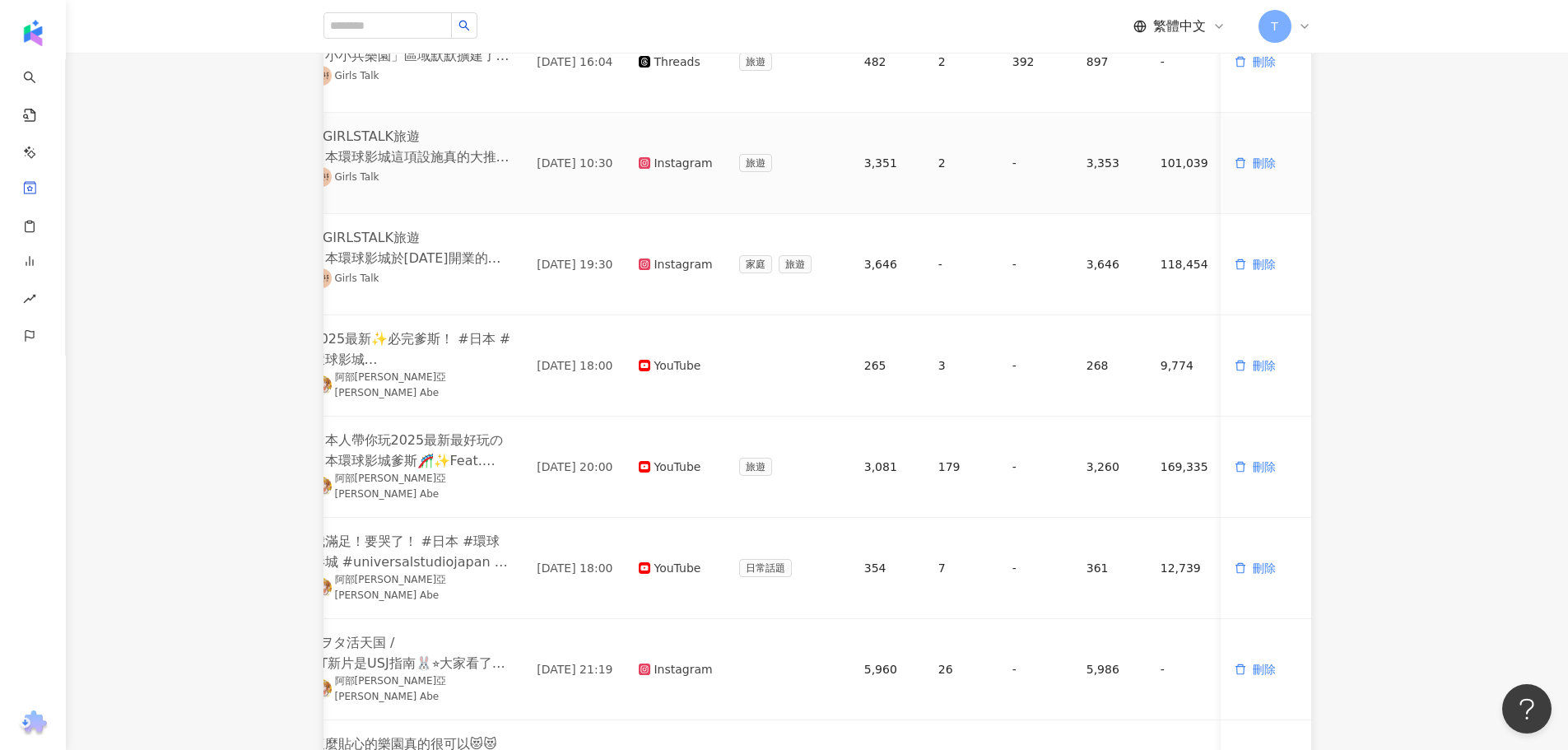
scroll to position [596, 0]
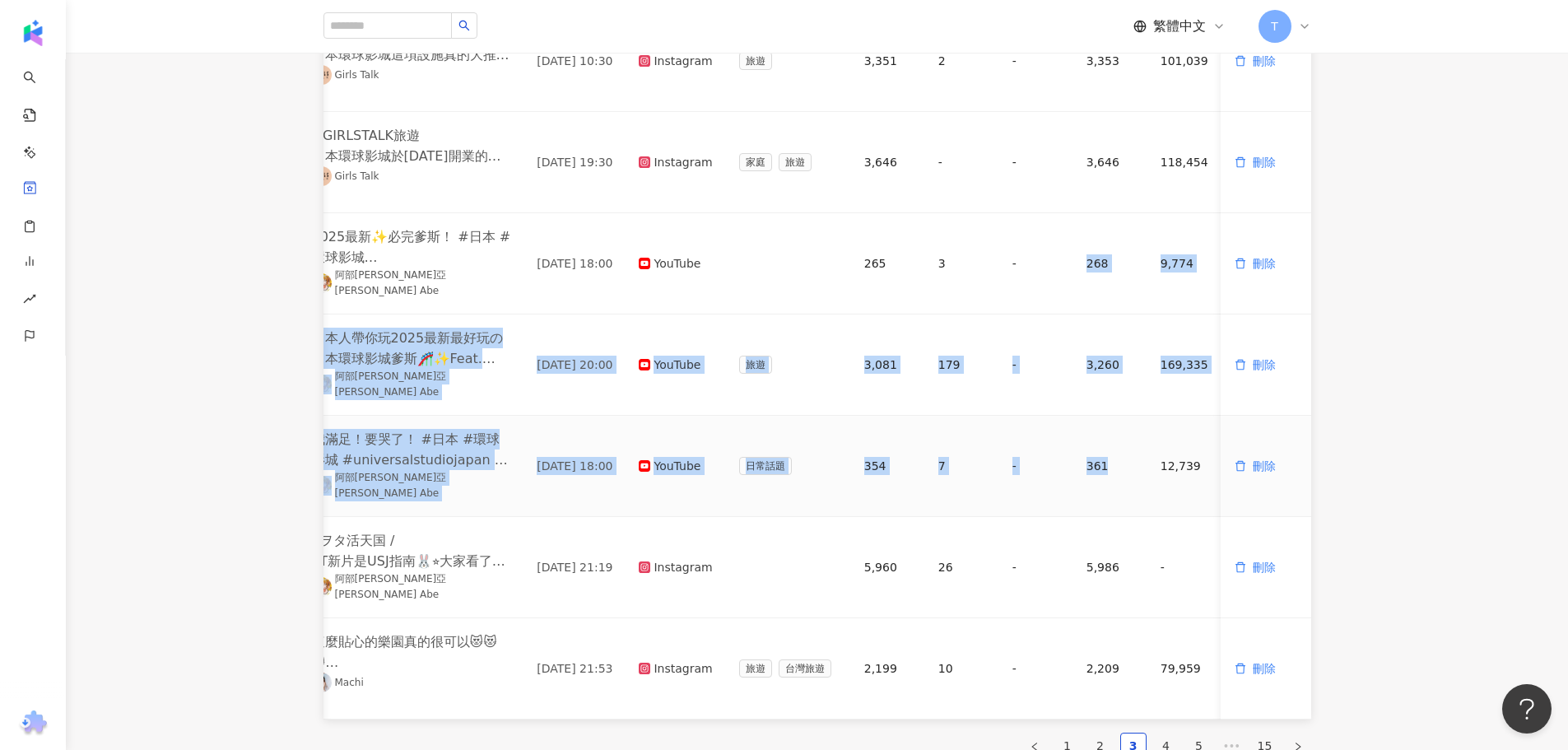
drag, startPoint x: 1087, startPoint y: 267, endPoint x: 1133, endPoint y: 470, distance: 208.1
click at [1133, 470] on tbody "#日本環球影城 「小小兵樂園」擴建全攻略🔥 2025全新登場的首個自動步道的射擊型設施，還有最新爆米花桶、邪惡[PERSON_NAME]，通通都太可愛要衝🥰👇…" at bounding box center [751, 213] width 1122 height 1013
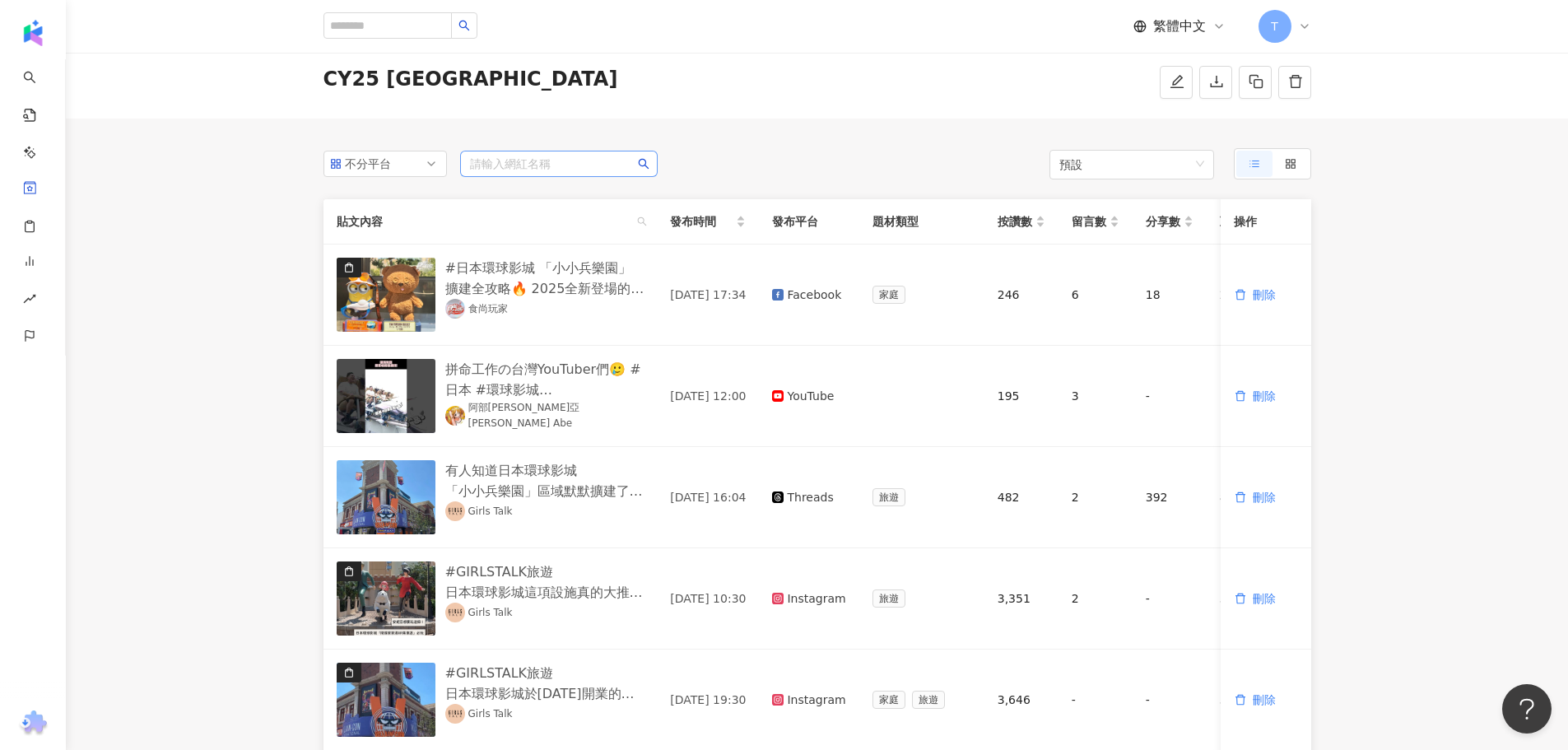
scroll to position [0, 0]
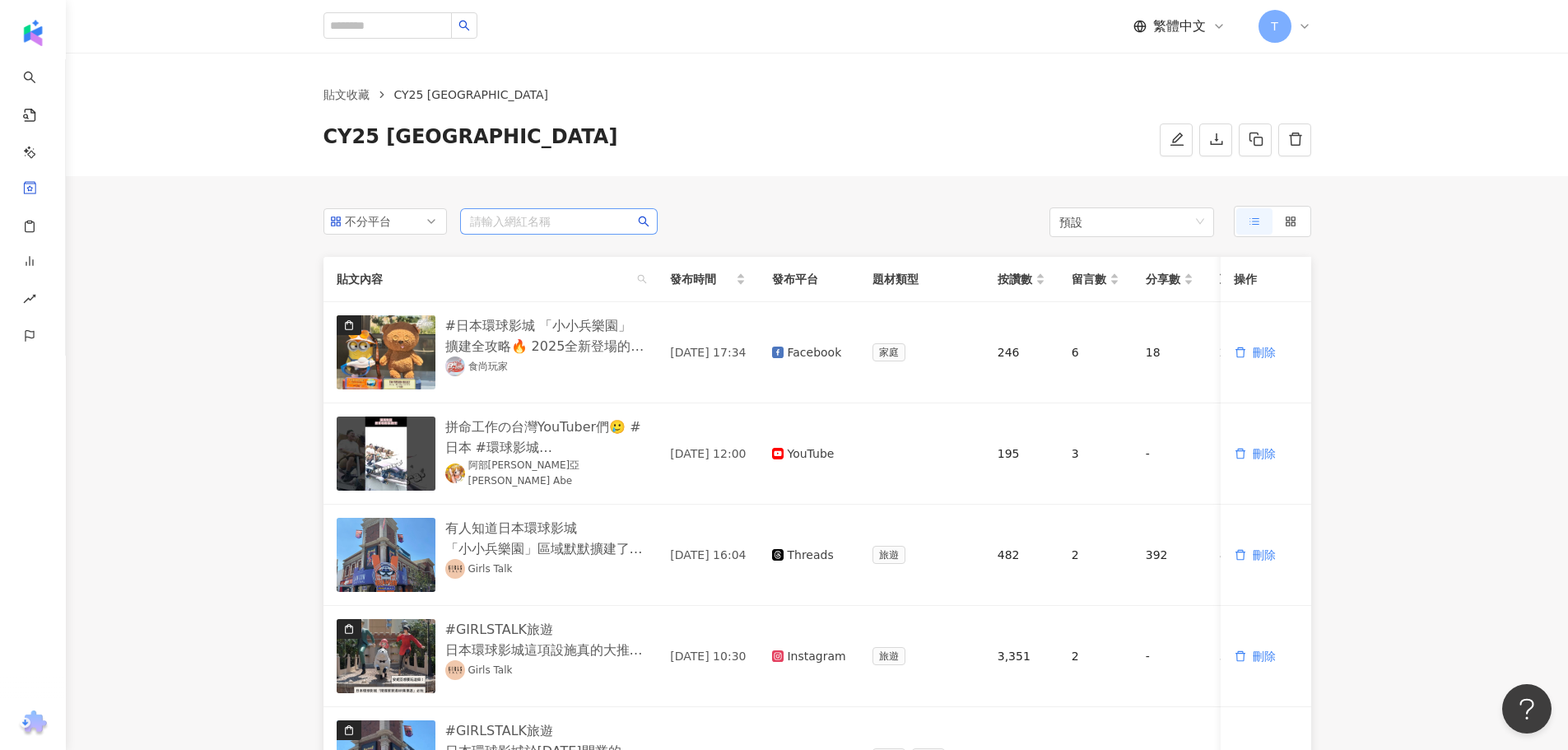
click at [518, 212] on input "search" at bounding box center [559, 221] width 177 height 24
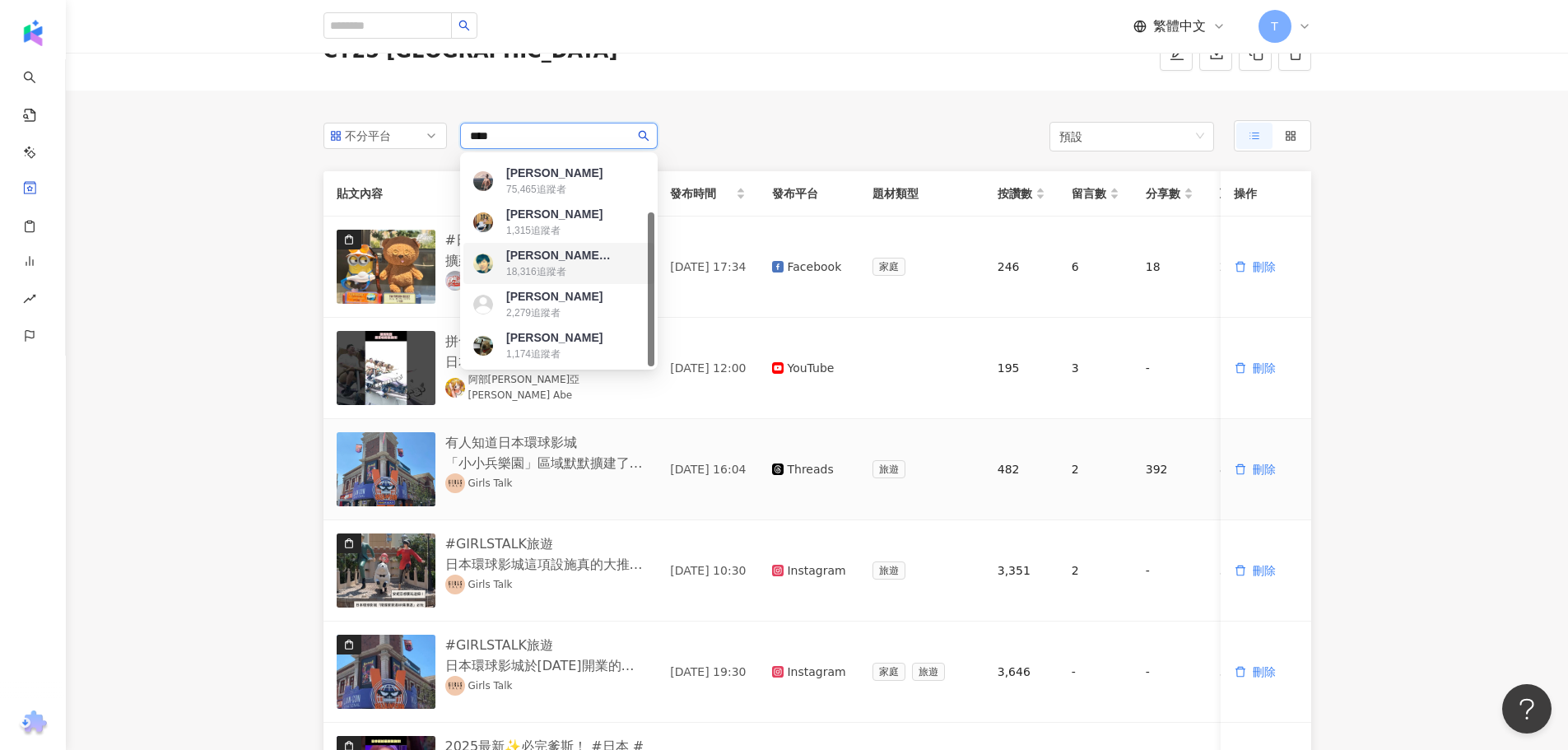
scroll to position [247, 0]
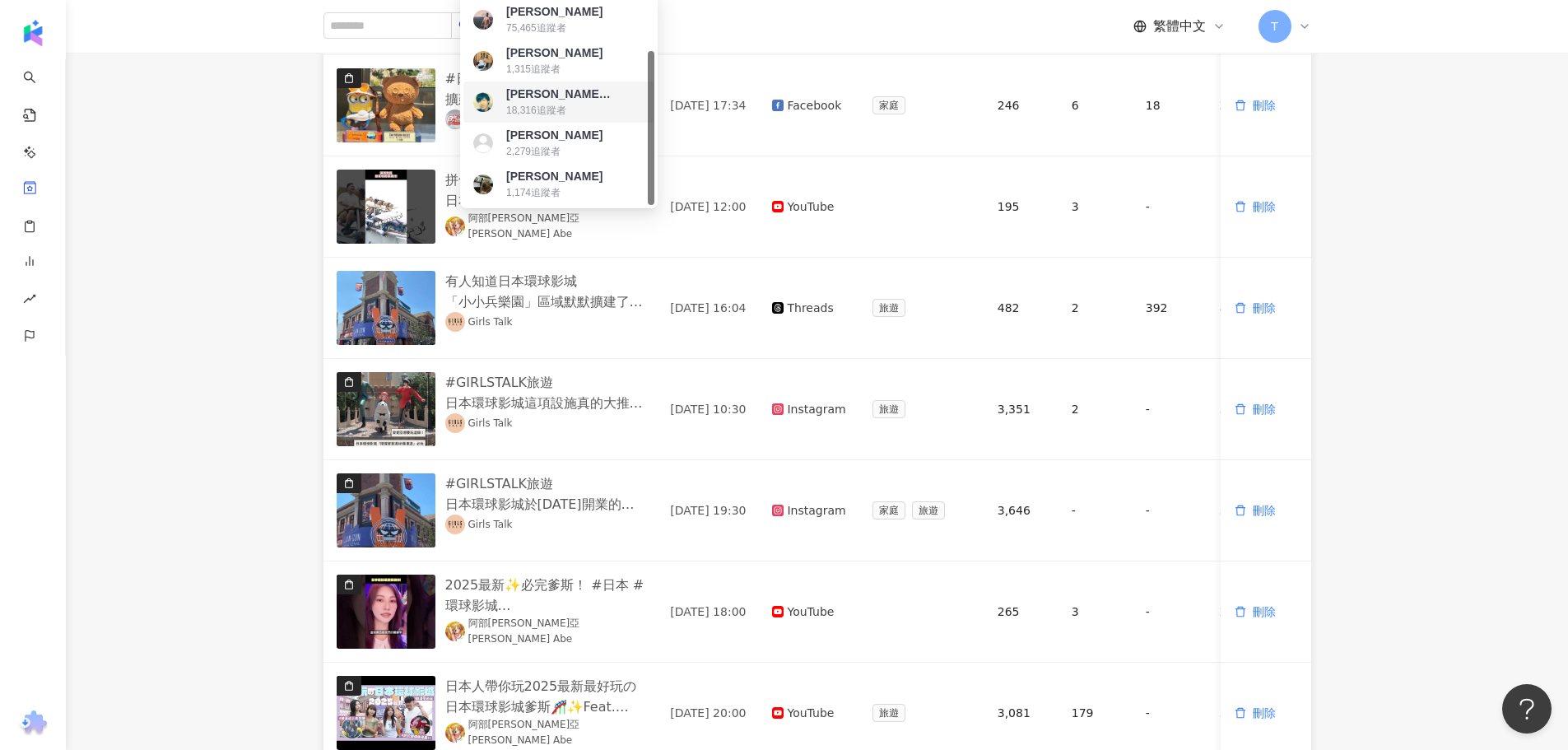
type input "****"
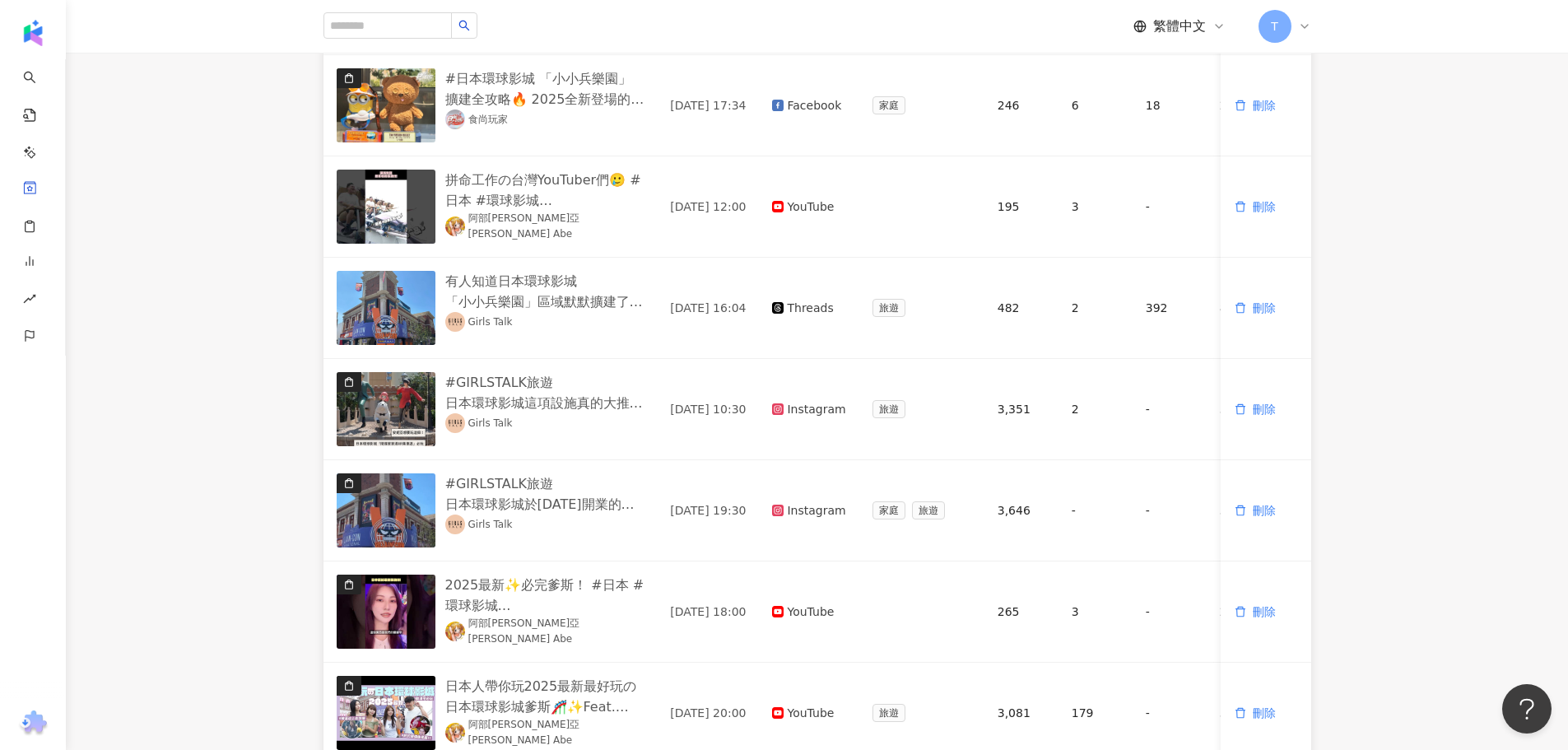
click at [207, 362] on main "貼文收藏 CY25 [GEOGRAPHIC_DATA] CY25 [GEOGRAPHIC_DATA] 不分平台 請輸入網紅名稱 預設 貼文內容 發布時間 發布…" at bounding box center [816, 478] width 1502 height 1345
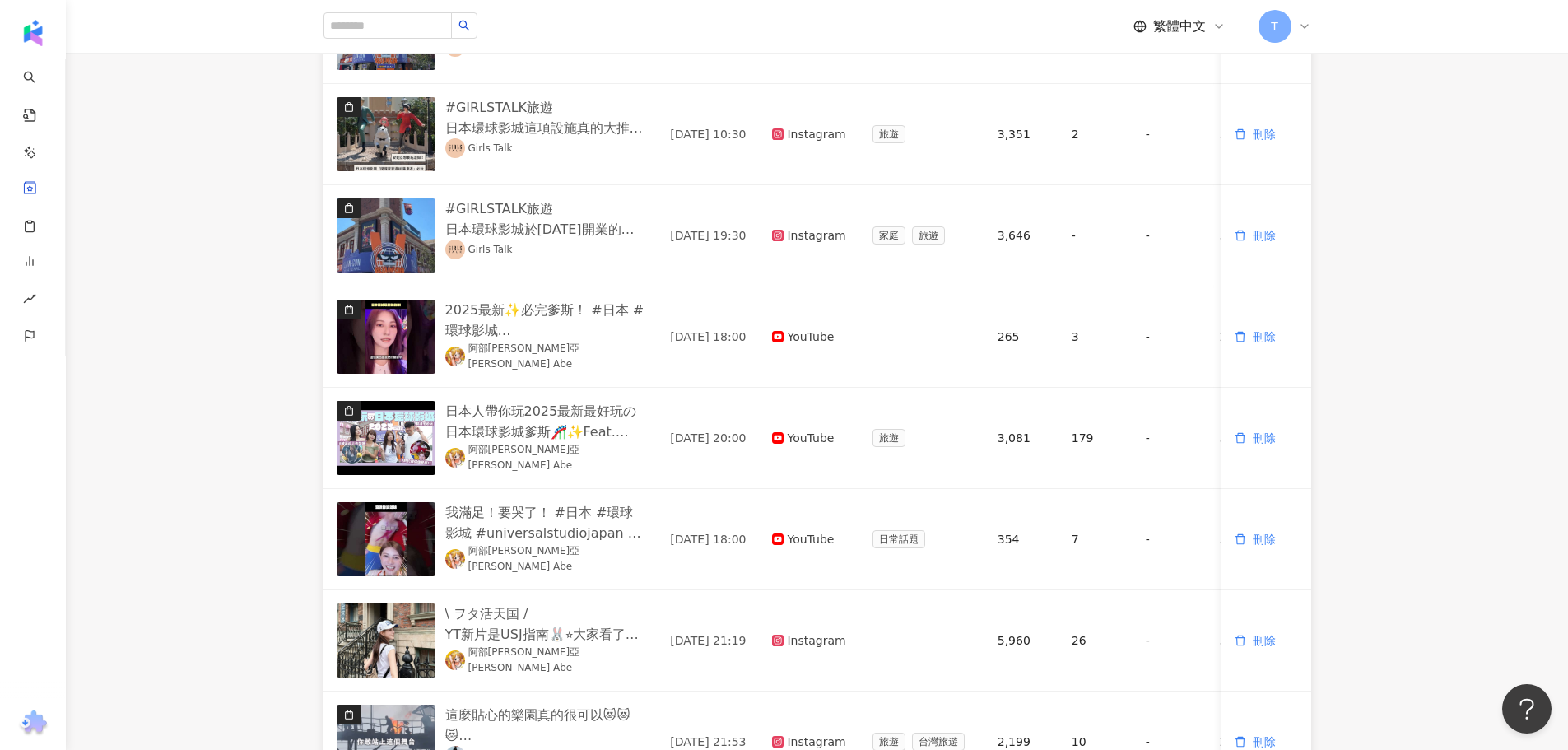
scroll to position [741, 0]
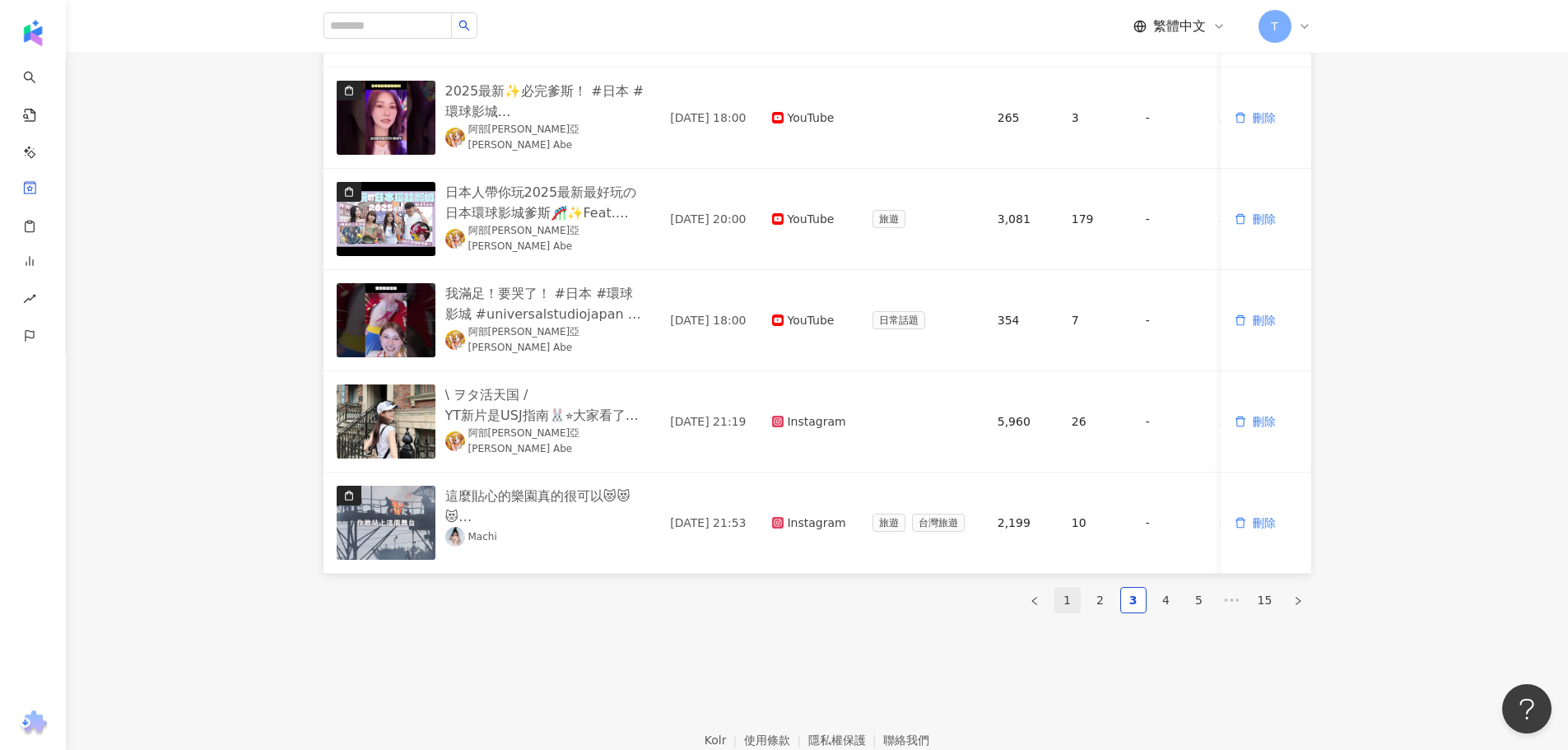
click at [1066, 613] on link "1" at bounding box center [1067, 600] width 24 height 24
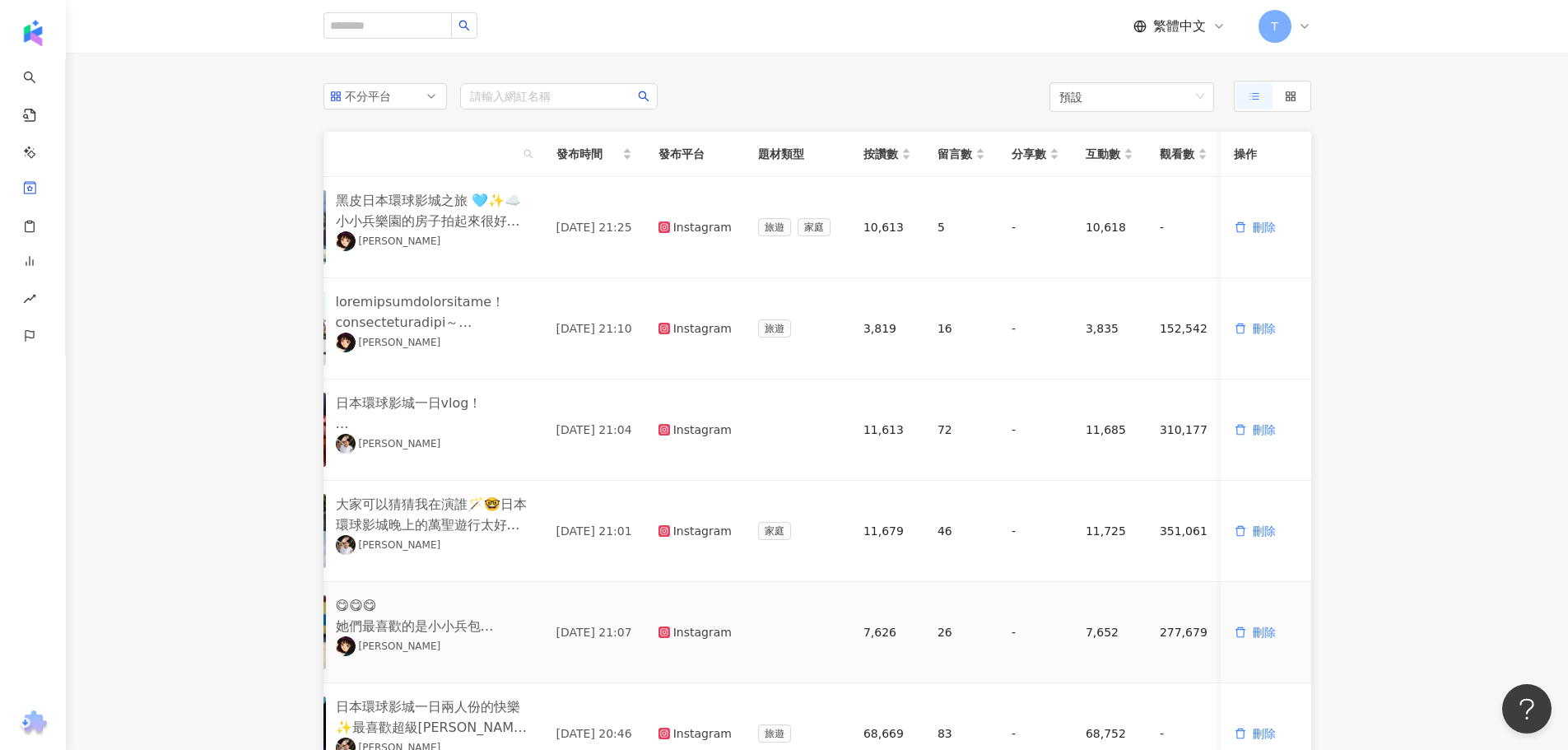
scroll to position [82, 0]
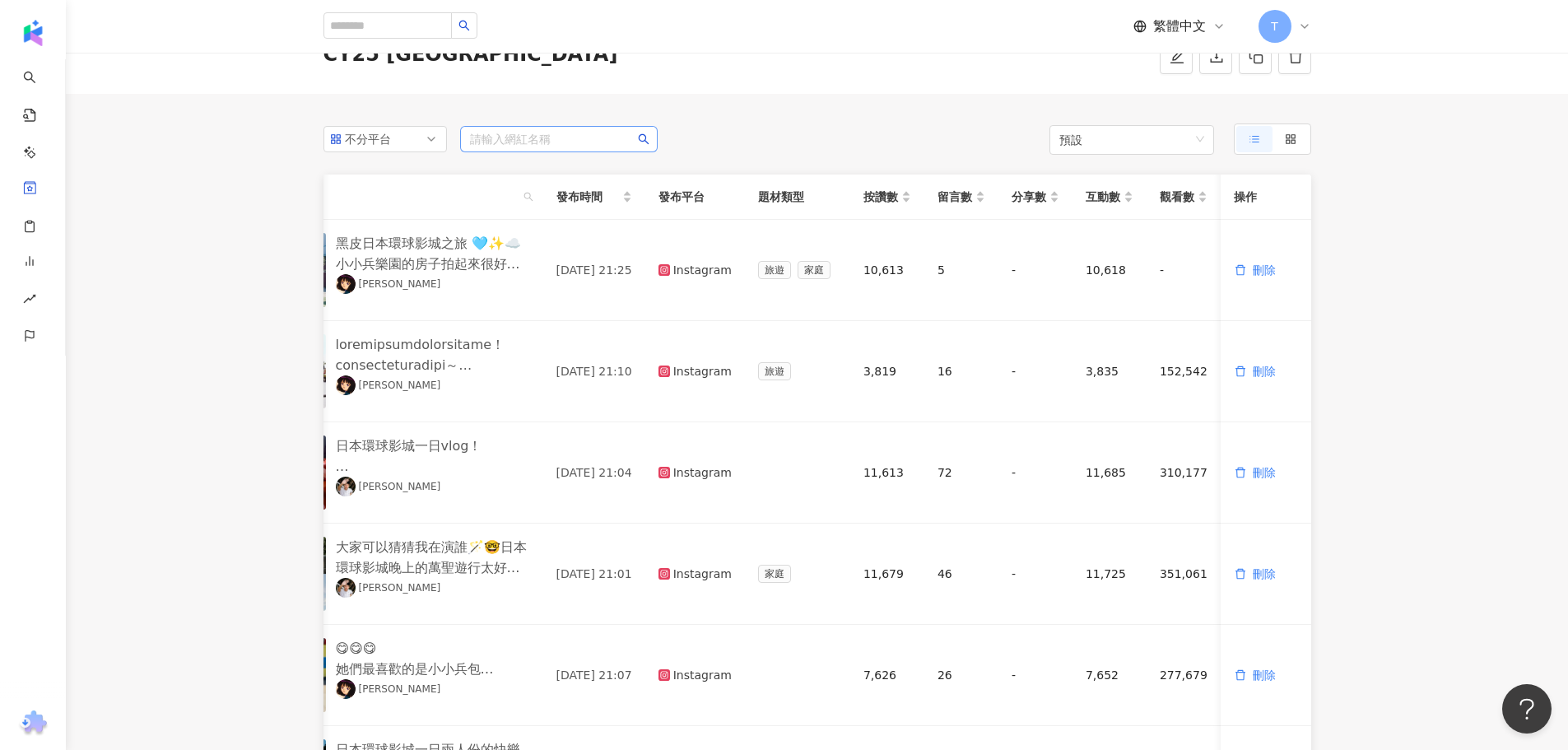
click at [549, 144] on input "search" at bounding box center [559, 139] width 177 height 24
type input "****"
click at [524, 143] on span at bounding box center [559, 139] width 177 height 24
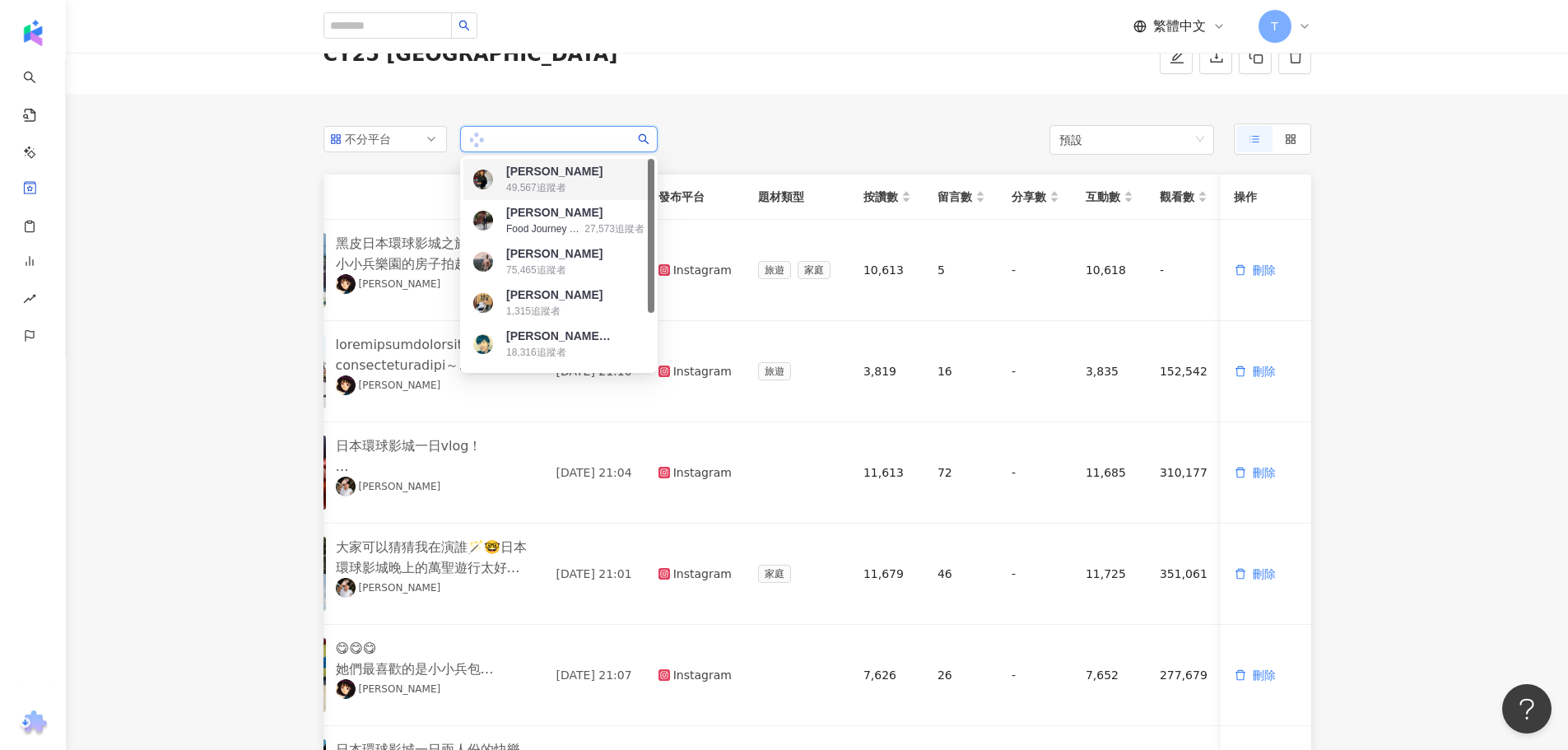
click at [276, 232] on main "貼文收藏 CY25 [GEOGRAPHIC_DATA] CY25 [GEOGRAPHIC_DATA] 不分平台 預設 貼文內容 發布時間 發布平台 題材類型 …" at bounding box center [816, 642] width 1502 height 1345
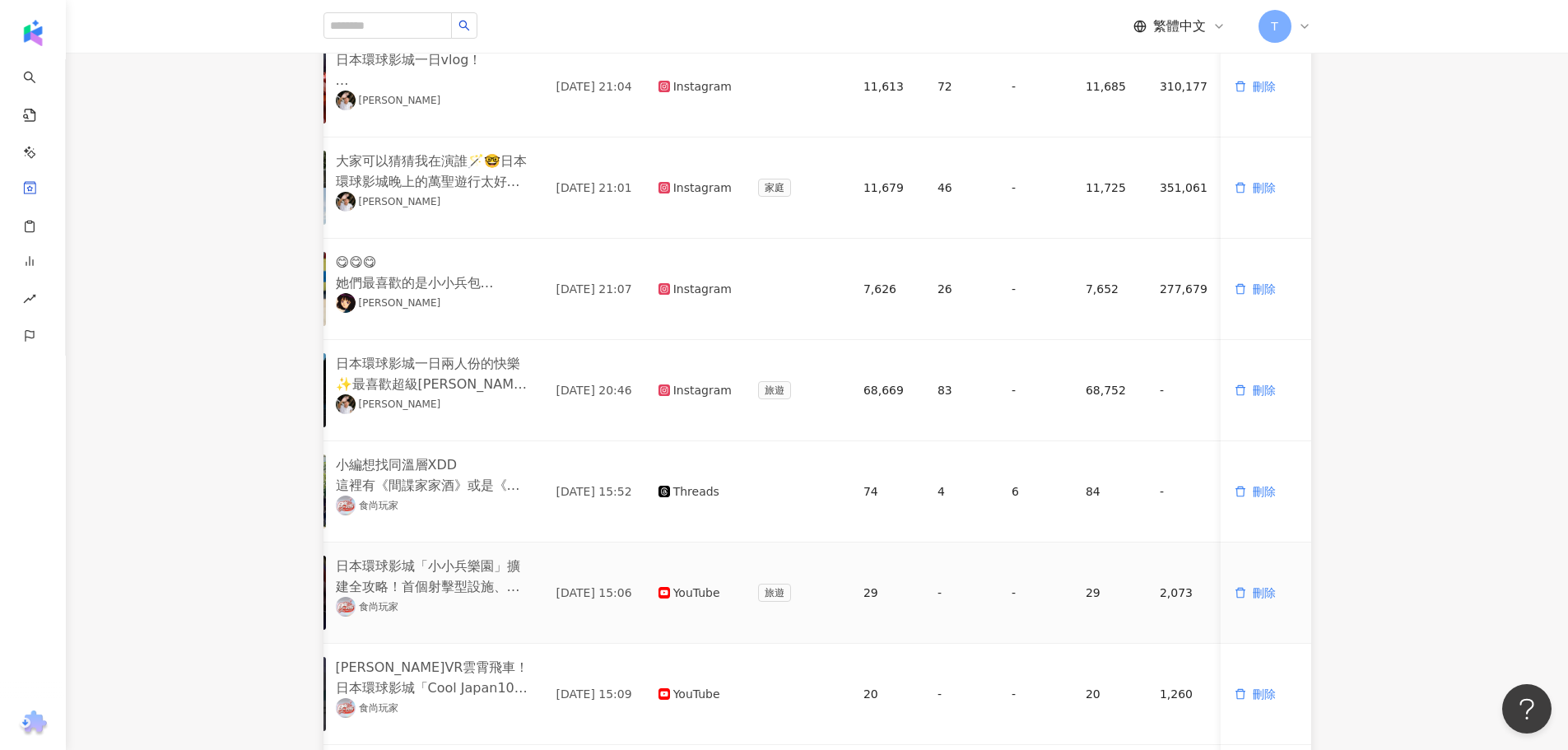
scroll to position [330, 0]
